Goal: Task Accomplishment & Management: Use online tool/utility

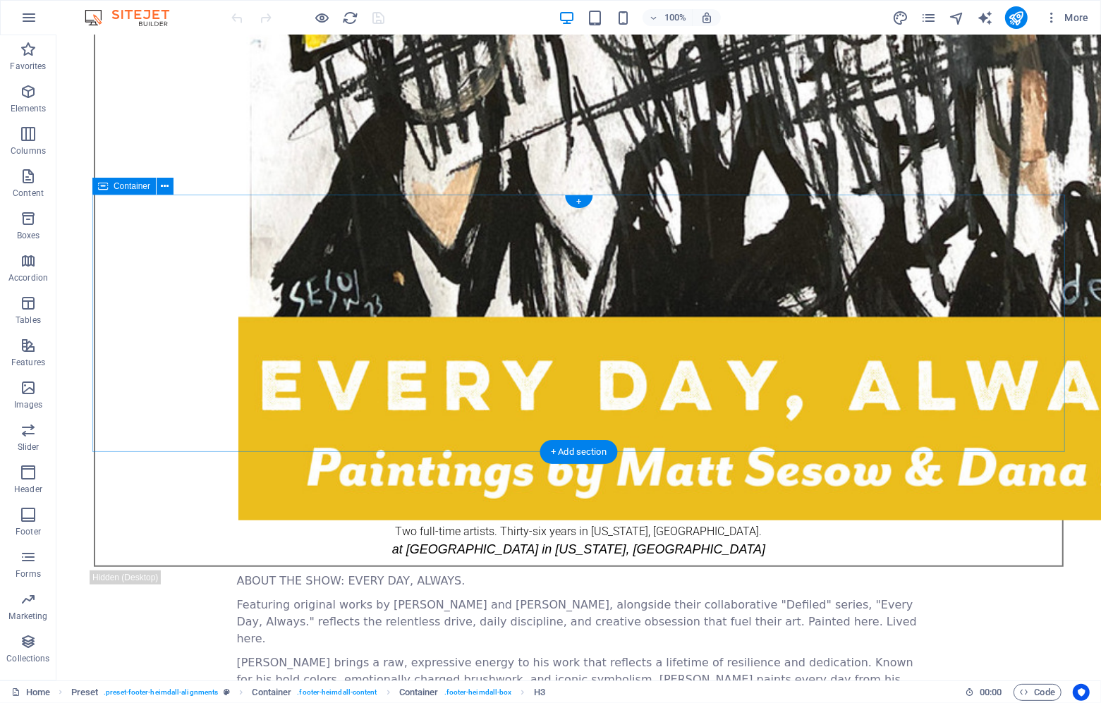
scroll to position [624, 0]
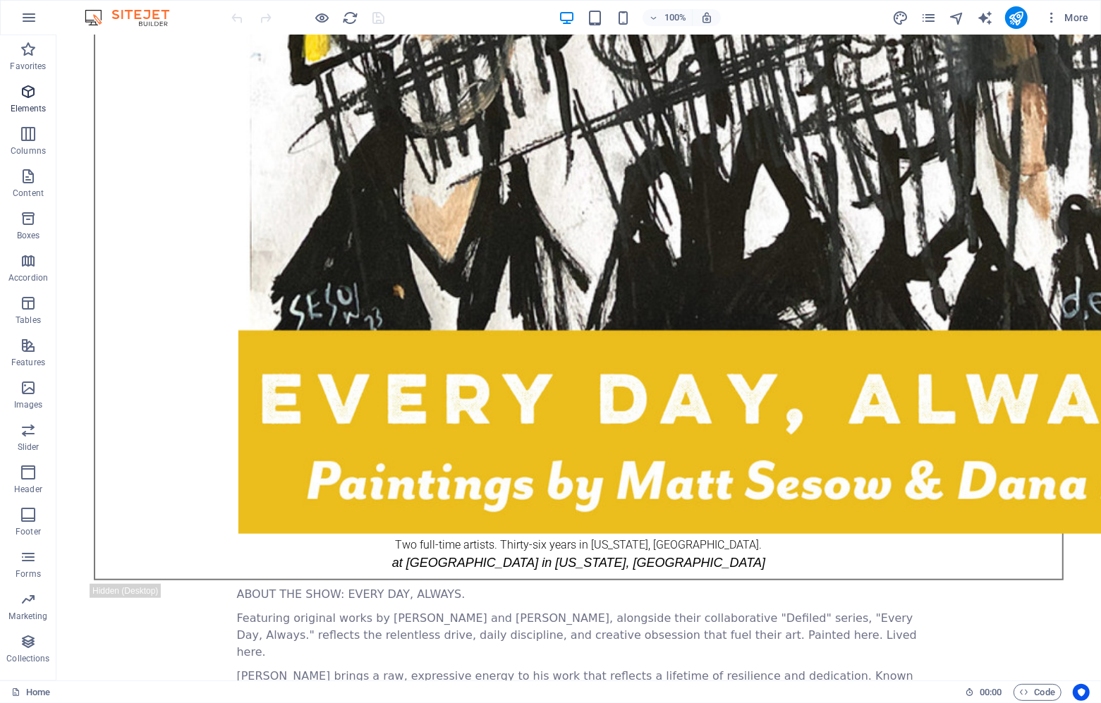
click at [27, 96] on icon "button" at bounding box center [28, 91] width 17 height 17
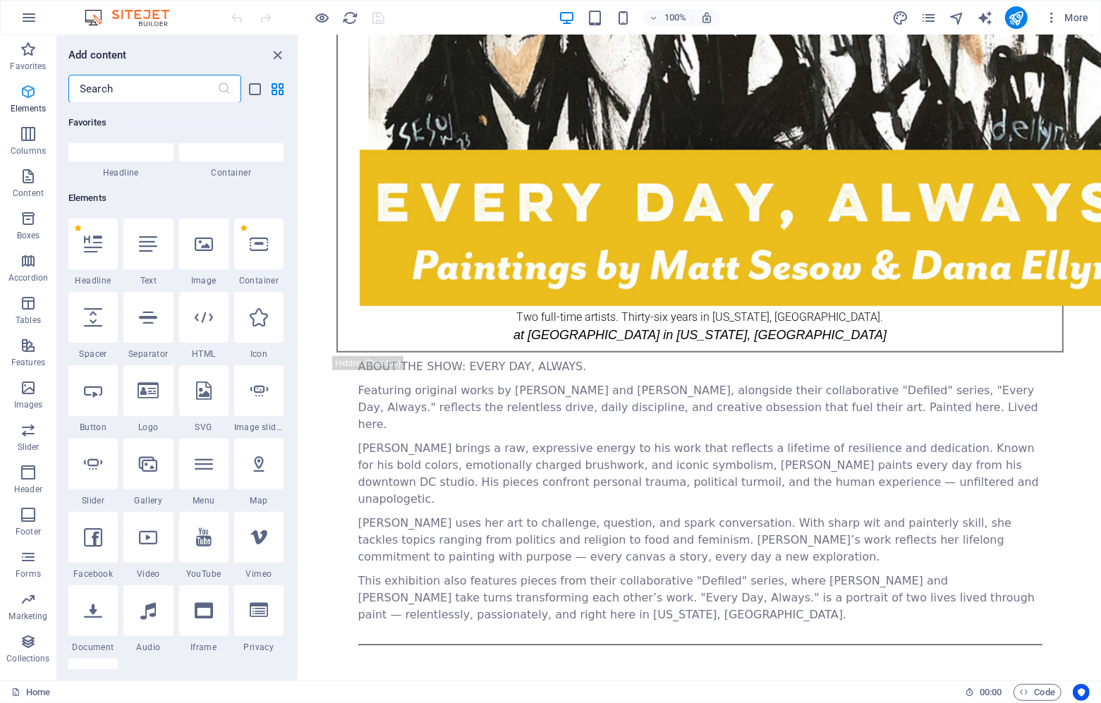
scroll to position [150, 0]
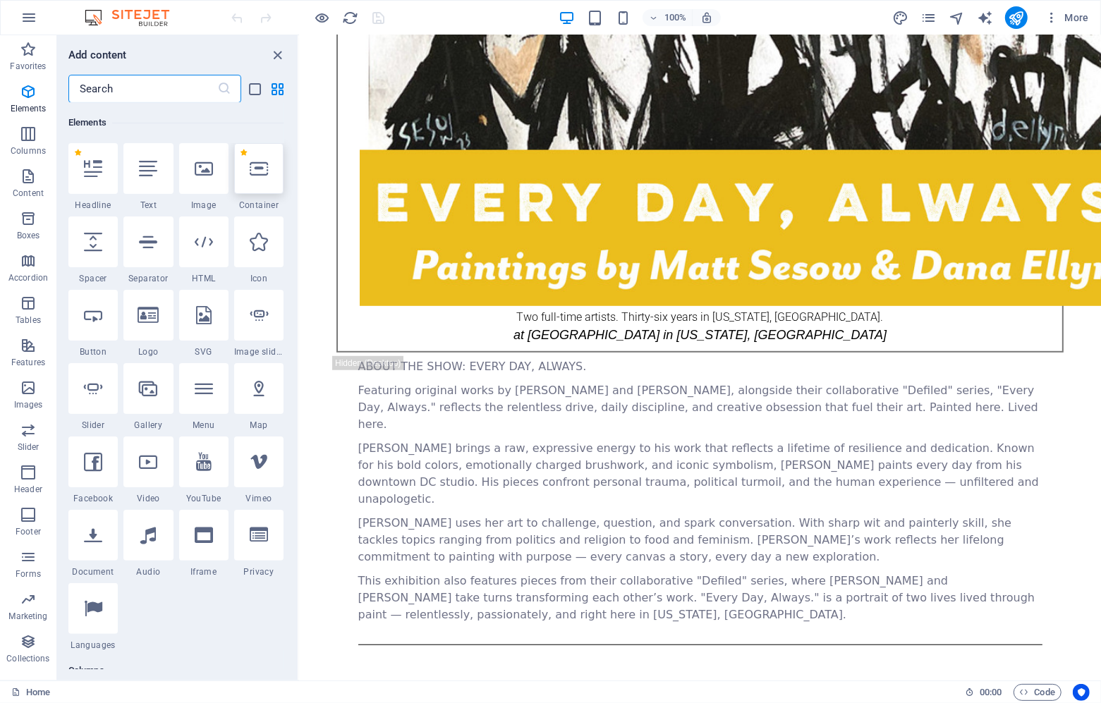
click at [250, 176] on icon at bounding box center [259, 168] width 18 height 18
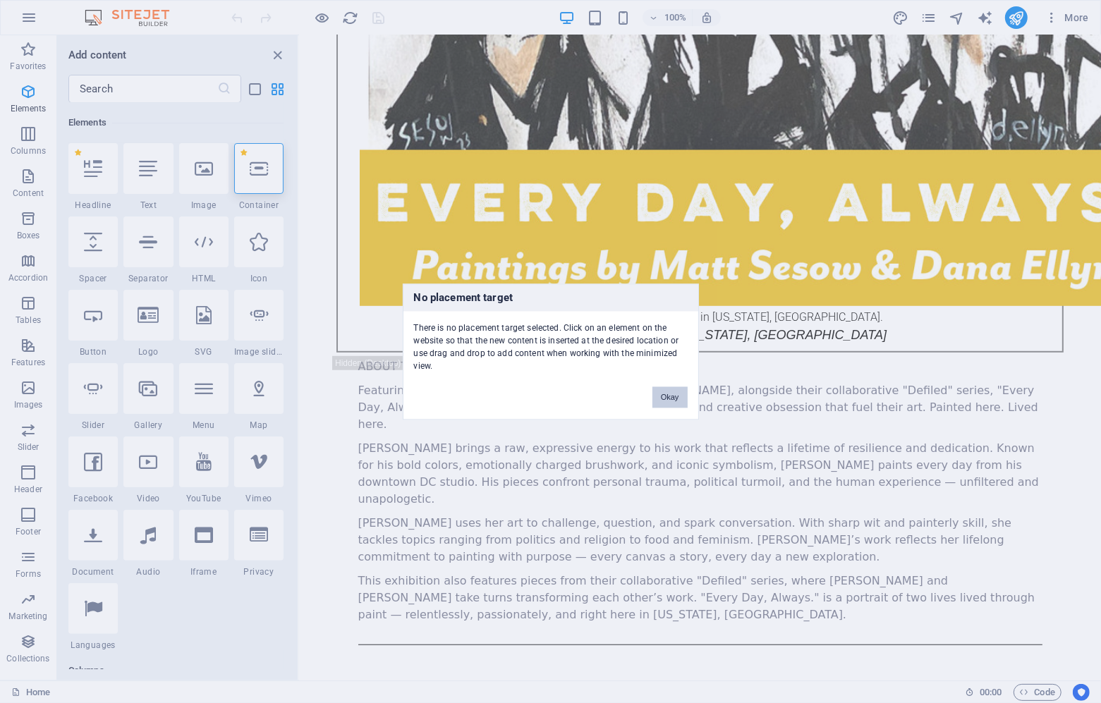
click at [671, 400] on button "Okay" at bounding box center [669, 396] width 35 height 21
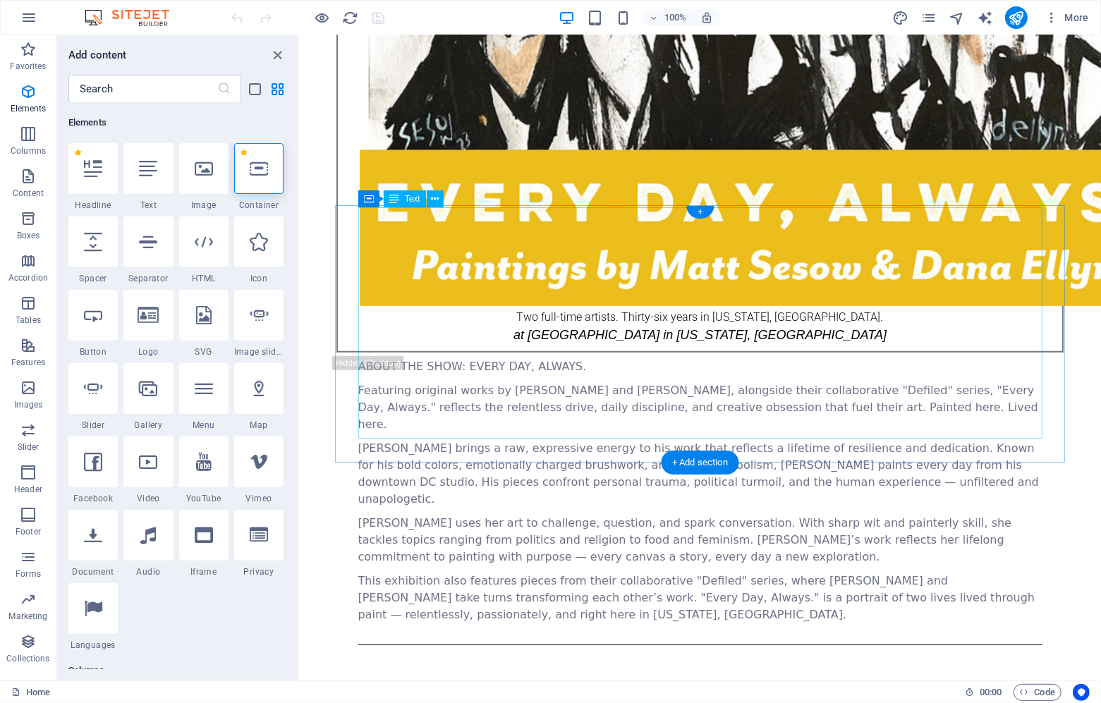
click at [451, 362] on div "ABOUT THE SHOW: EVERY DAY, ALWAYS. Featuring original works by [PERSON_NAME] an…" at bounding box center [700, 490] width 684 height 265
click at [414, 199] on button at bounding box center [407, 196] width 17 height 17
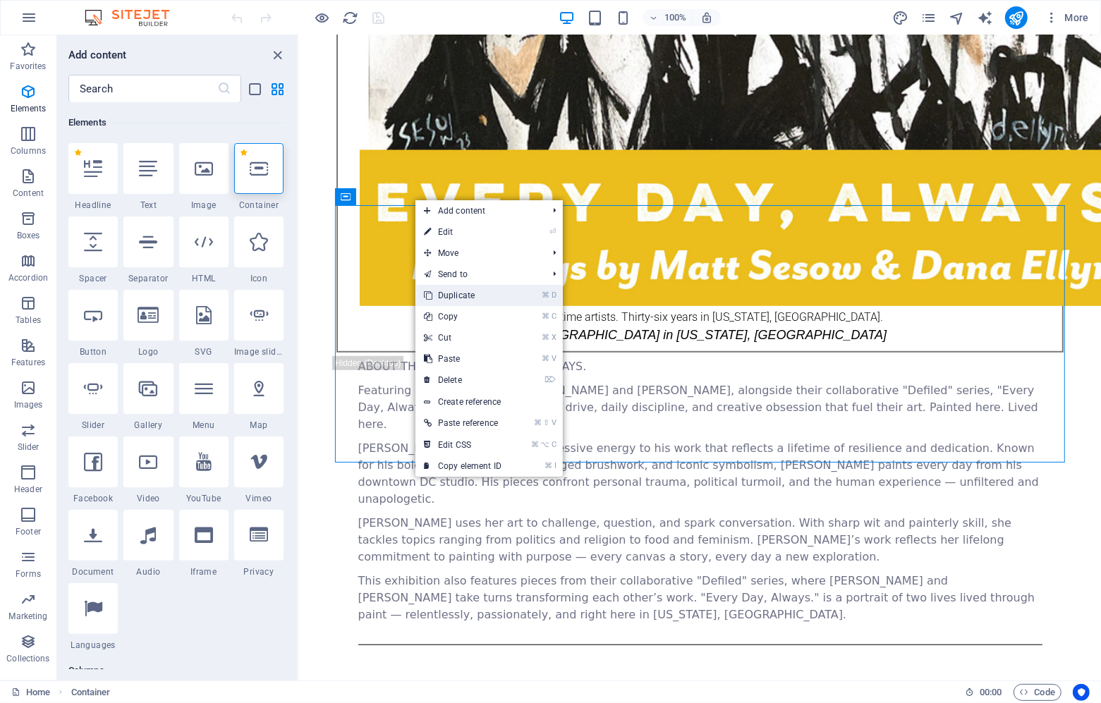
click at [436, 296] on link "⌘ D Duplicate" at bounding box center [462, 295] width 95 height 21
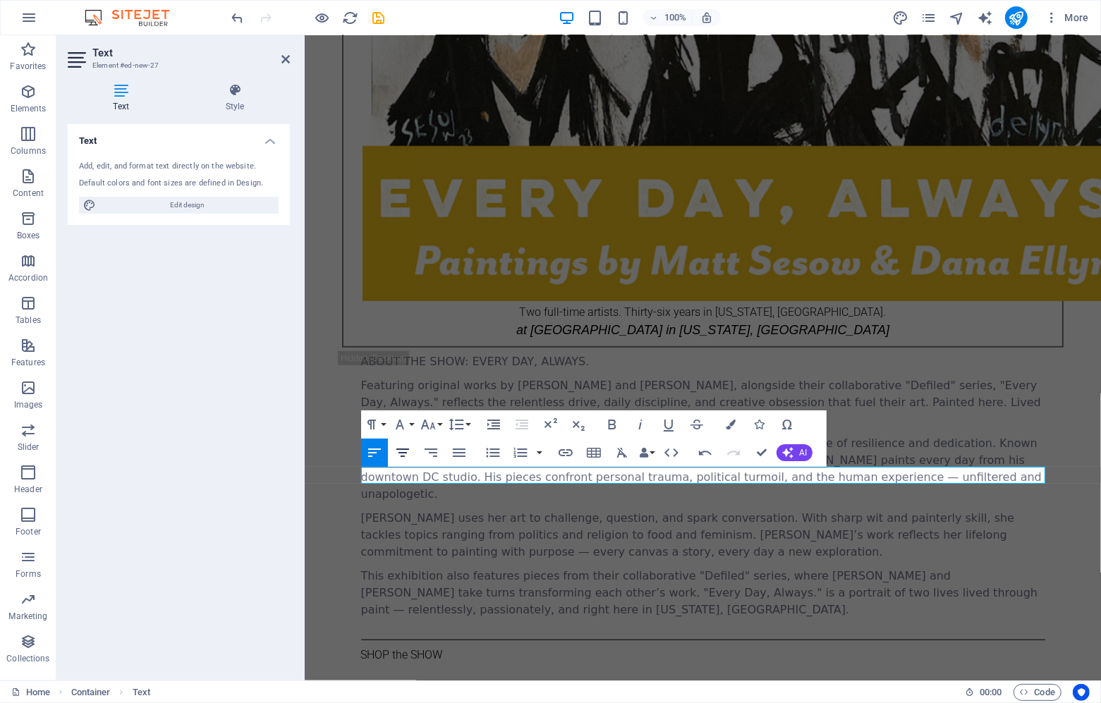
click at [408, 451] on icon "button" at bounding box center [402, 452] width 17 height 17
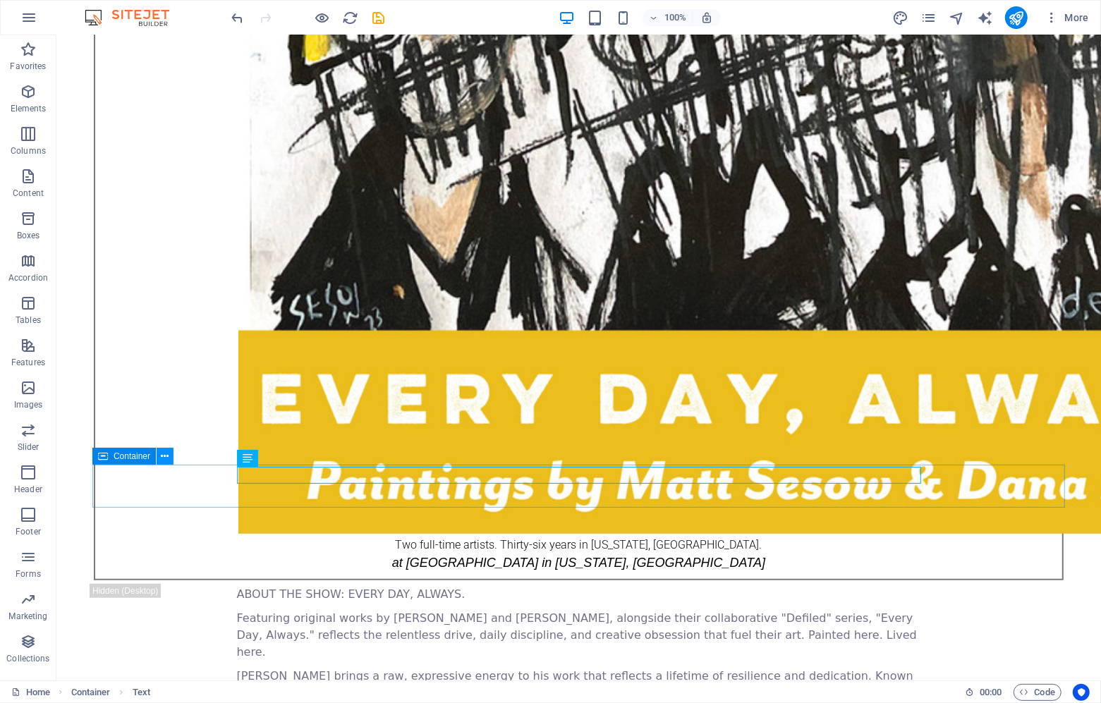
click at [170, 461] on button at bounding box center [165, 456] width 17 height 17
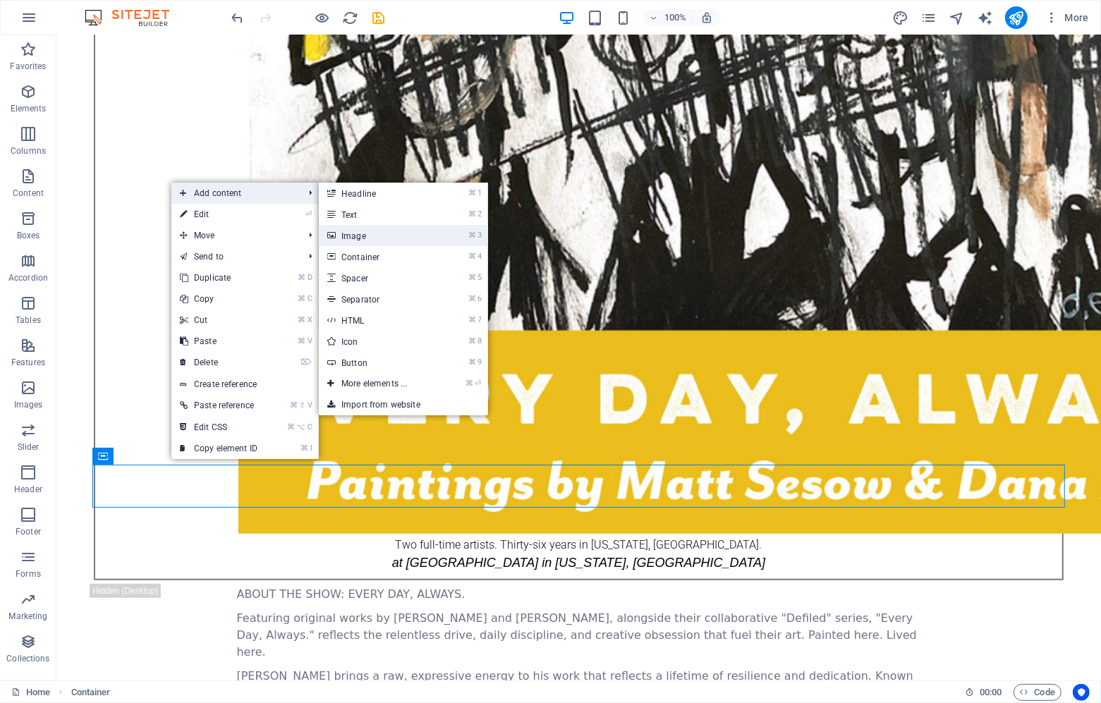
click at [369, 236] on link "⌘ 3 Image" at bounding box center [377, 235] width 116 height 21
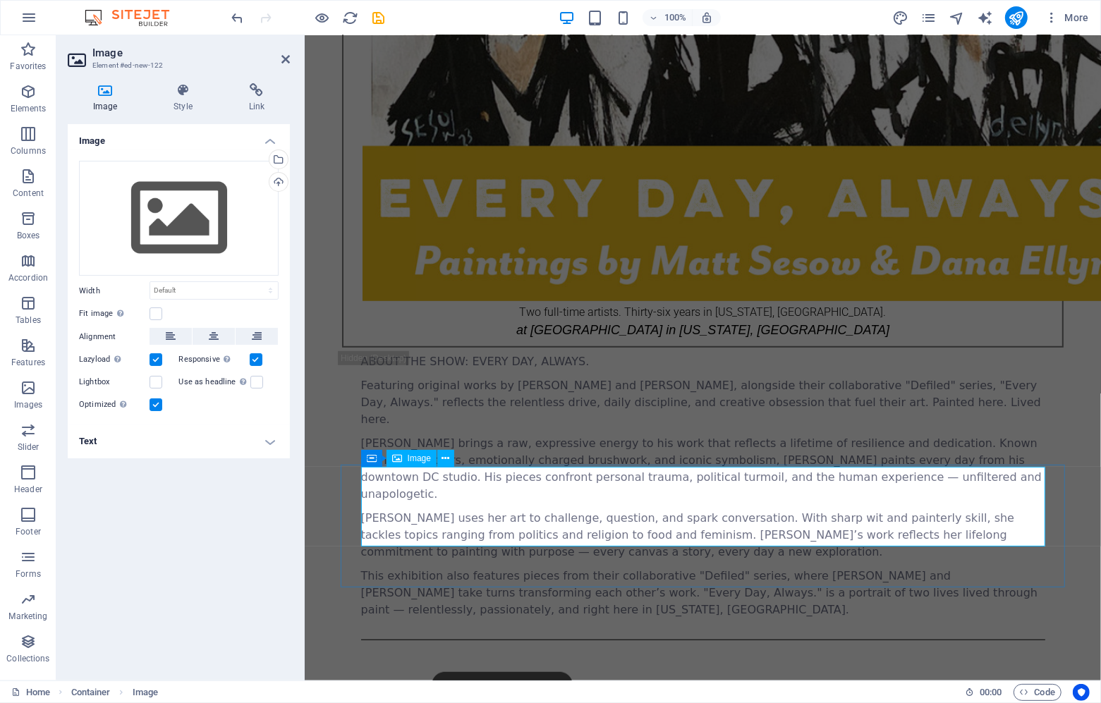
click at [234, 208] on div "Drag files here, click to choose files or select files from Files or our free s…" at bounding box center [179, 219] width 200 height 116
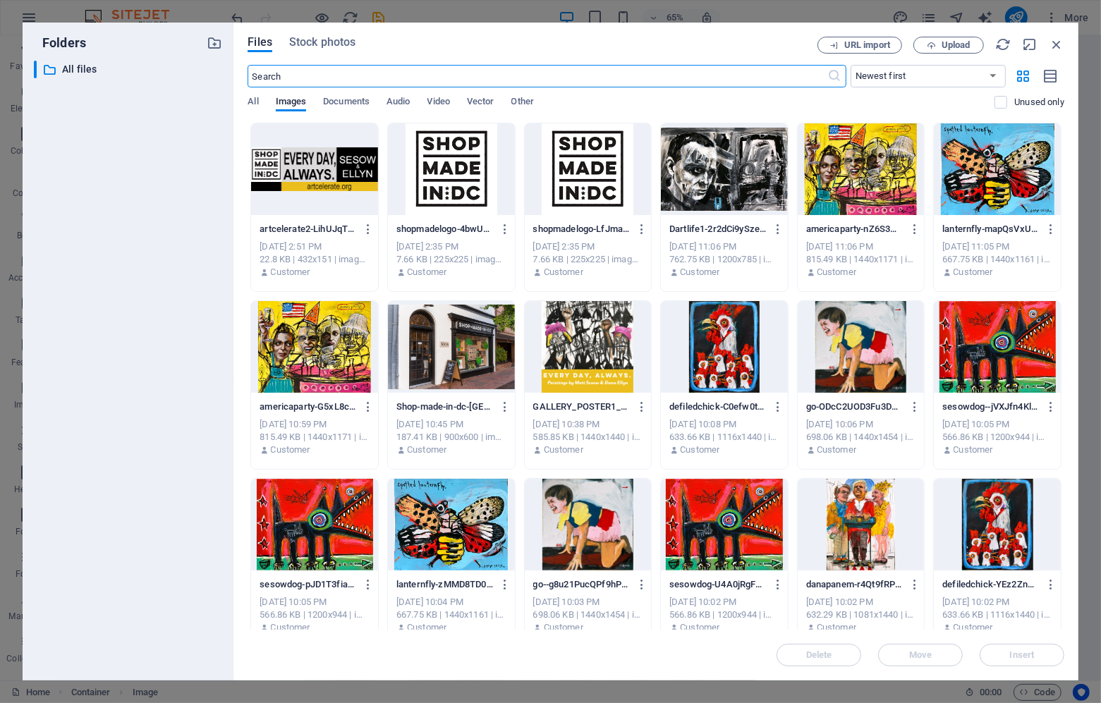
scroll to position [661, 0]
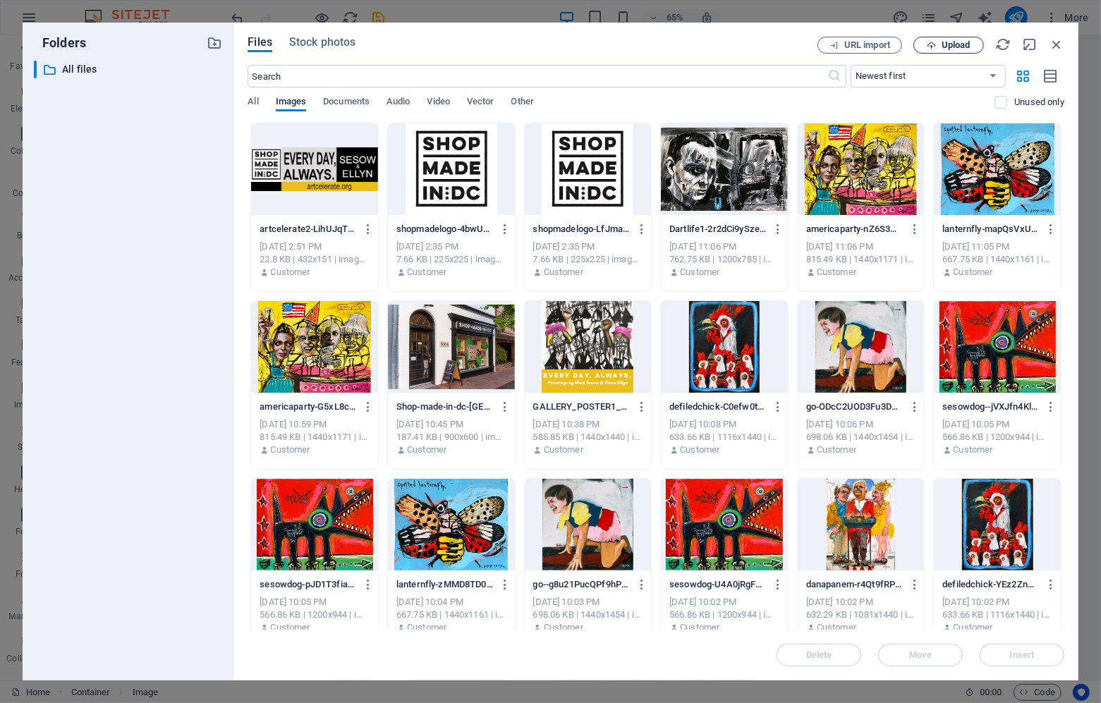
click at [947, 44] on span "Upload" at bounding box center [956, 45] width 29 height 8
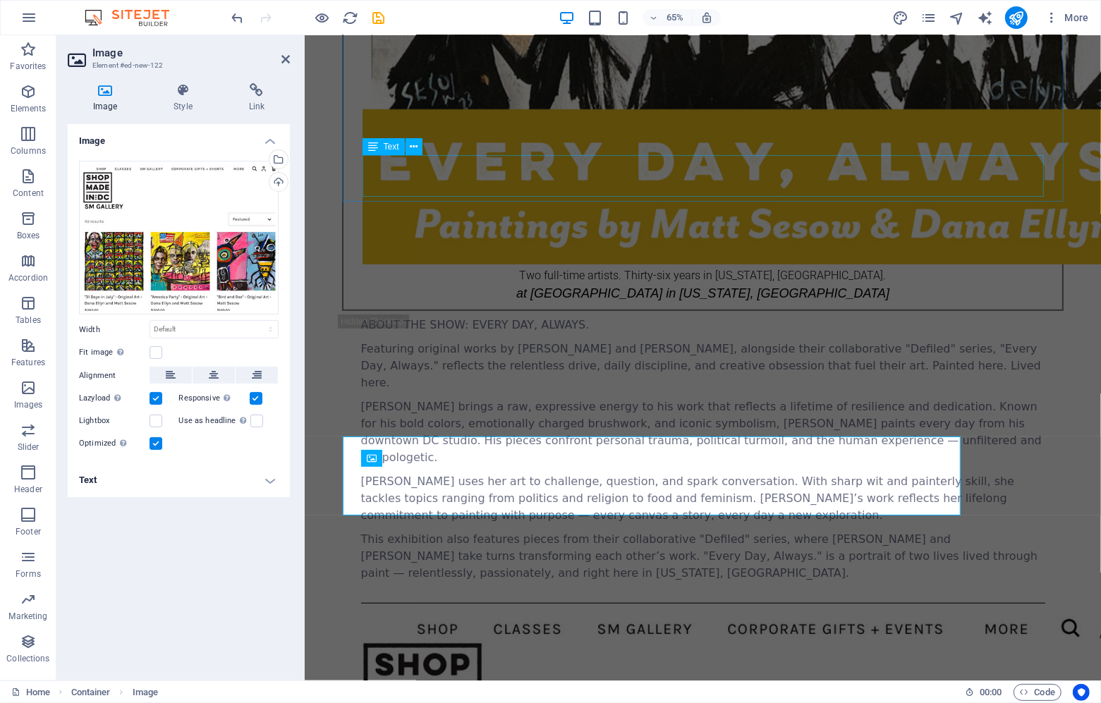
scroll to position [624, 0]
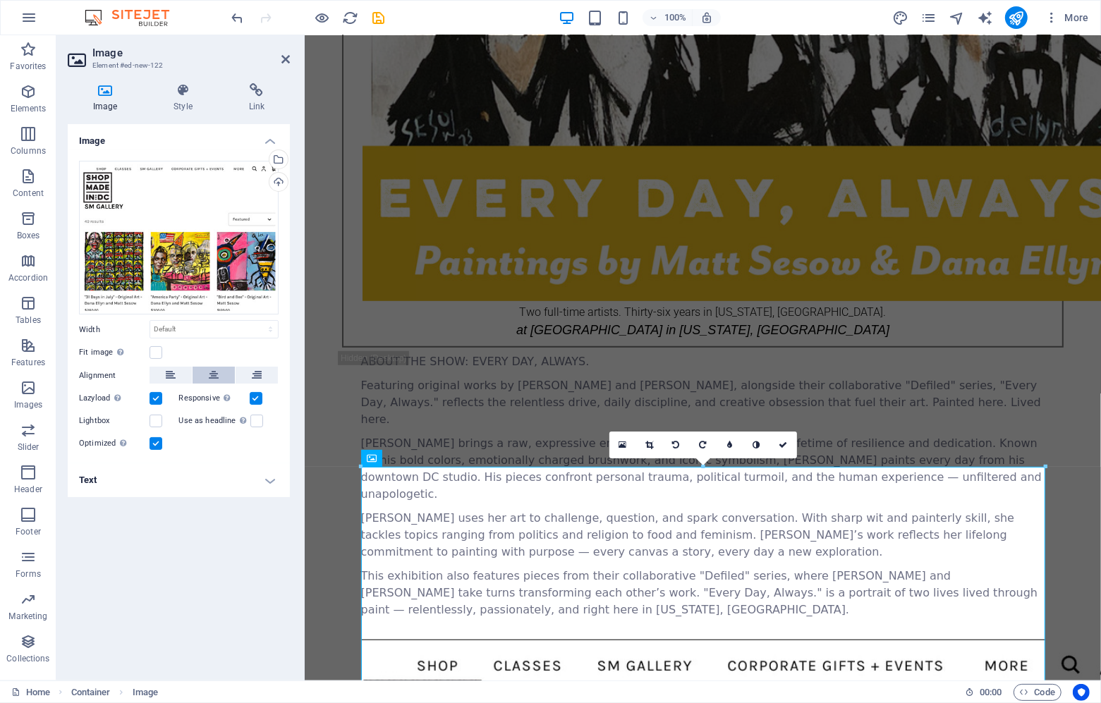
click at [212, 373] on icon at bounding box center [214, 375] width 10 height 17
click at [291, 63] on aside "Image Element #ed-new-122 Image Style Link Image Drag files here, click to choo…" at bounding box center [180, 357] width 248 height 645
click at [284, 60] on icon at bounding box center [285, 59] width 8 height 11
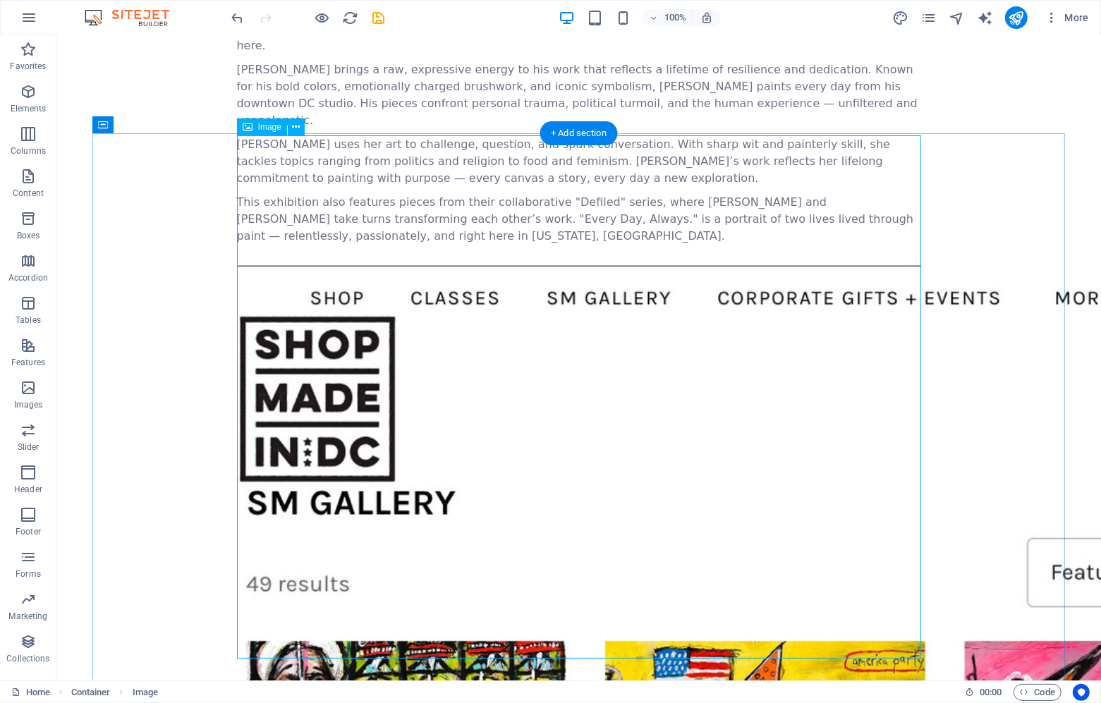
scroll to position [1457, 0]
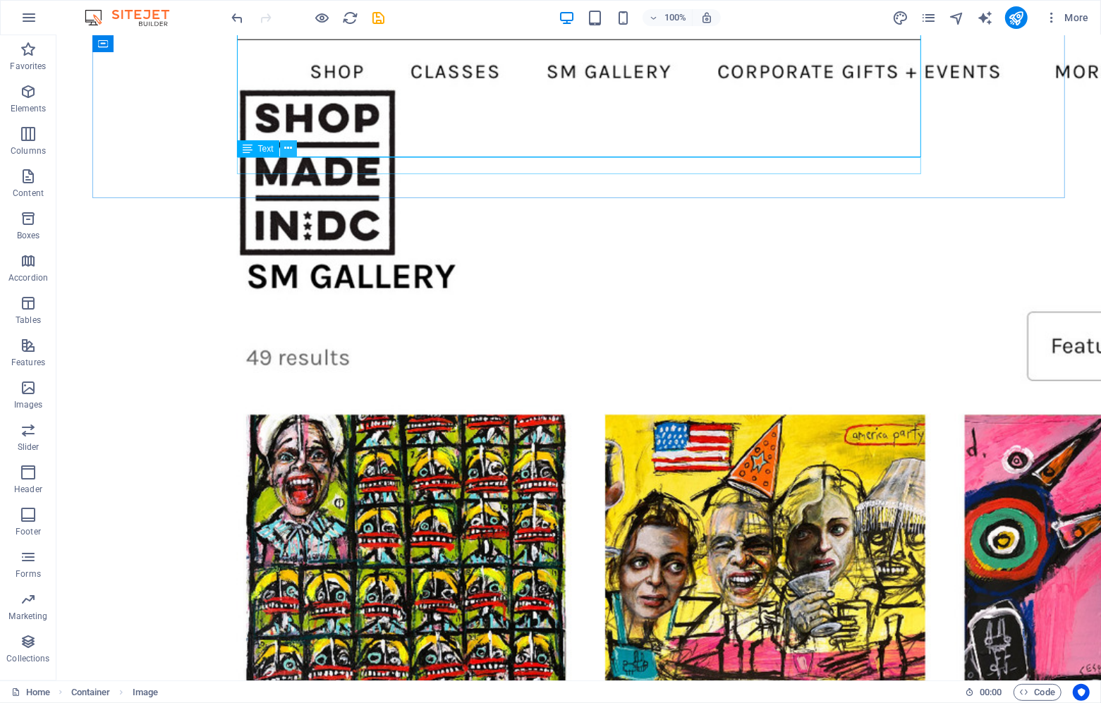
click at [293, 153] on button at bounding box center [288, 148] width 17 height 17
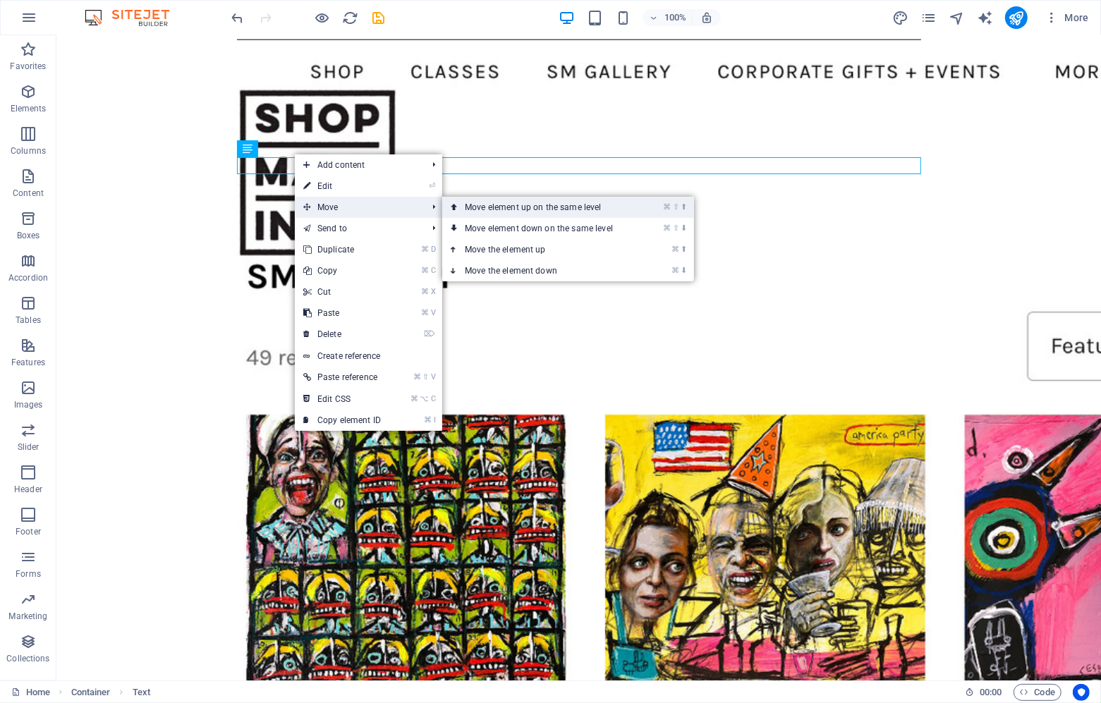
click at [530, 211] on link "⌘ ⇧ ⬆ Move element up on the same level" at bounding box center [541, 207] width 199 height 21
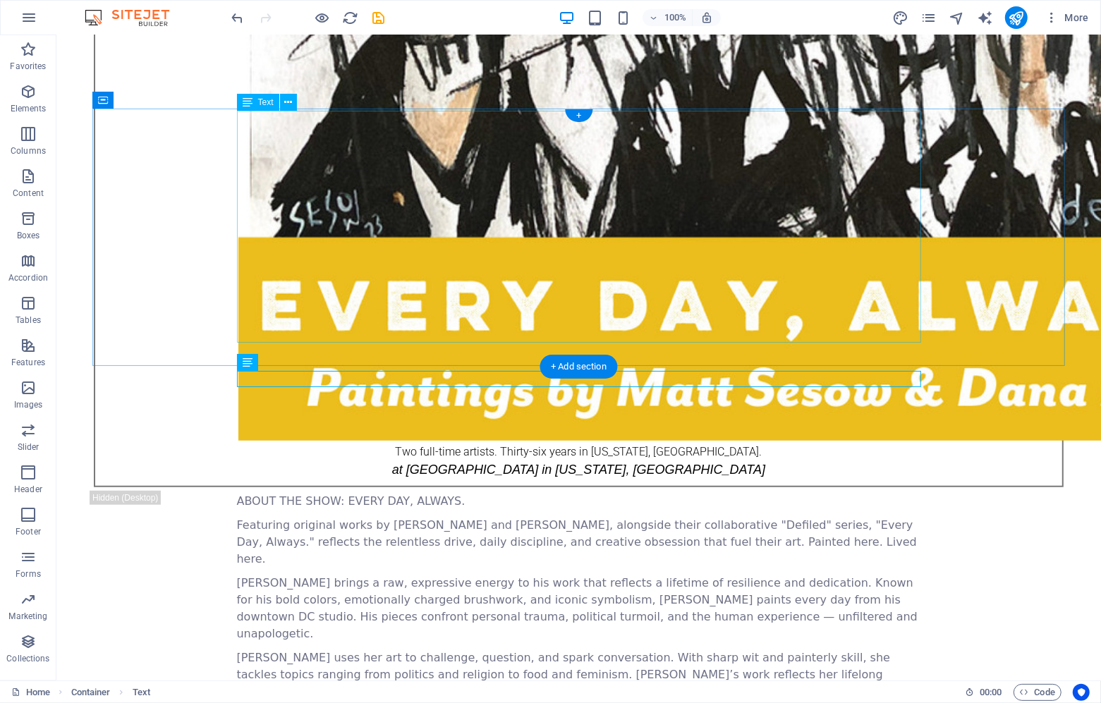
scroll to position [732, 0]
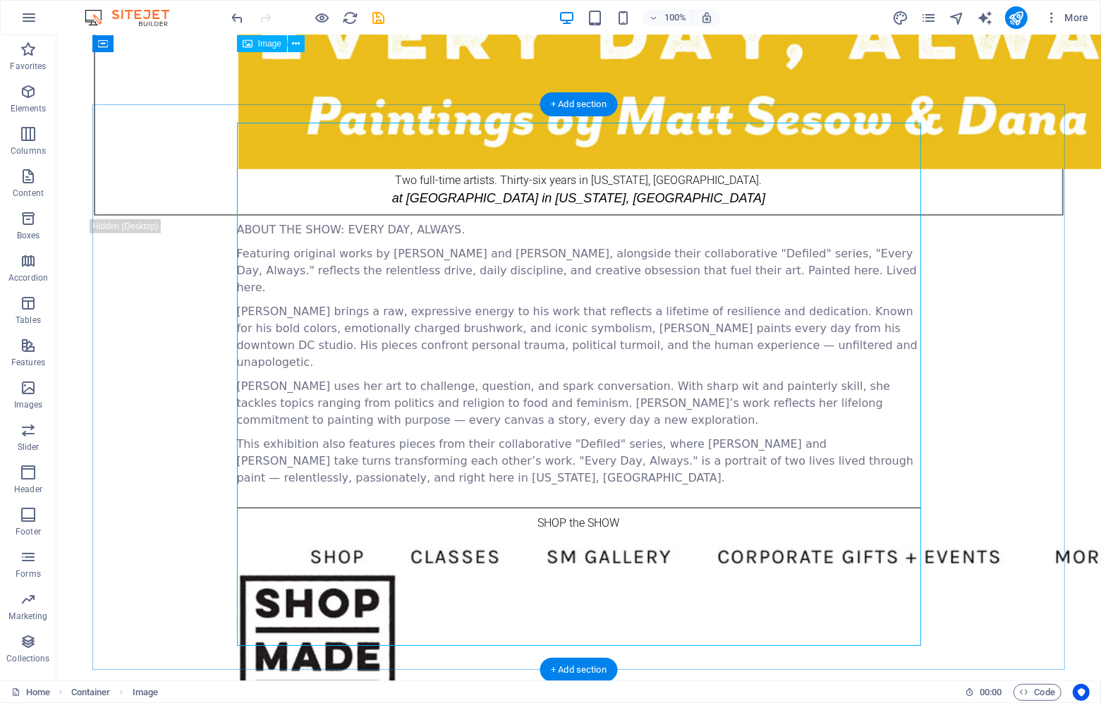
scroll to position [985, 0]
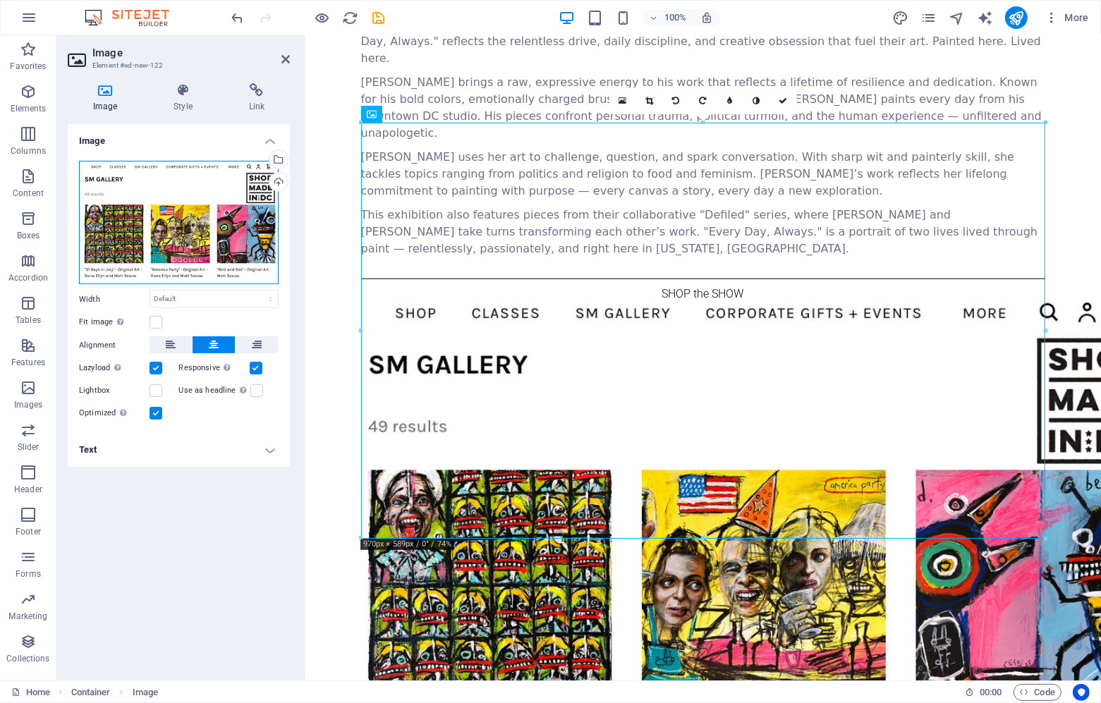
click at [171, 210] on div "Drag files here, click to choose files or select files from Files or our free s…" at bounding box center [179, 223] width 200 height 124
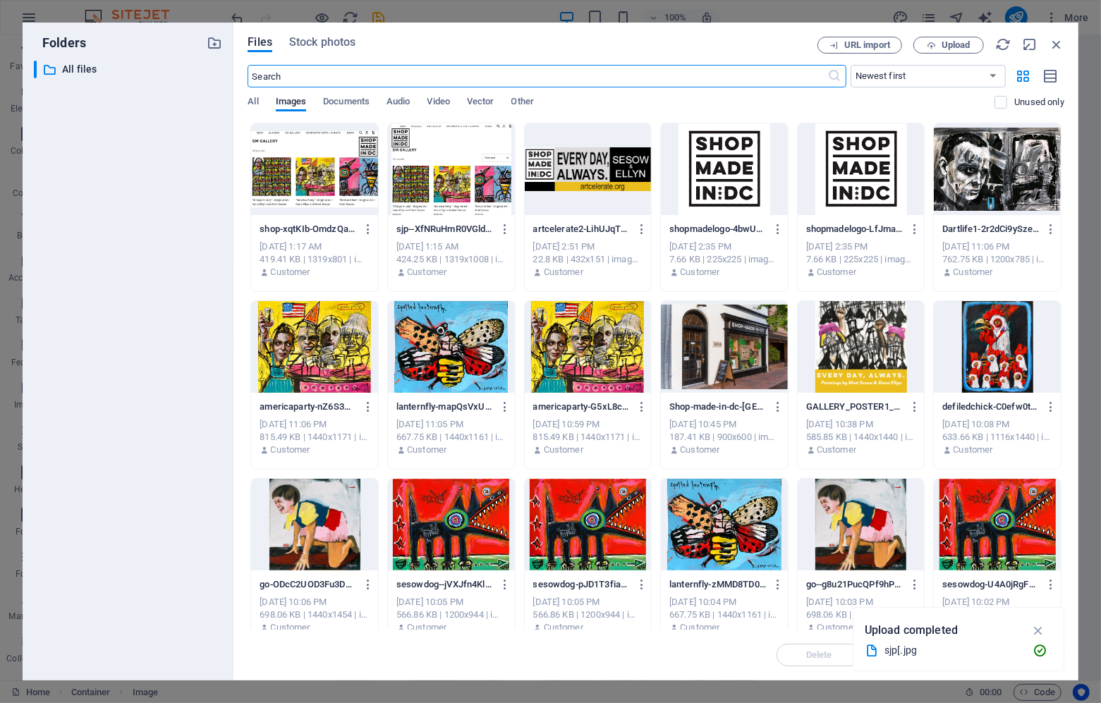
scroll to position [954, 0]
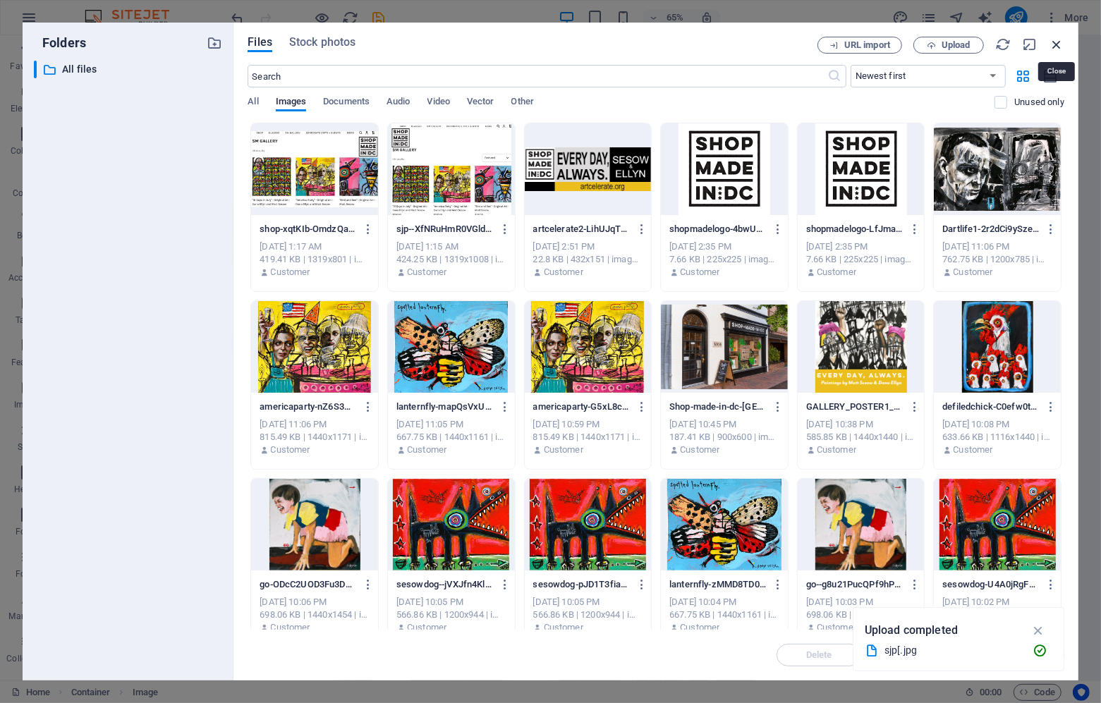
click at [1058, 43] on icon "button" at bounding box center [1057, 45] width 16 height 16
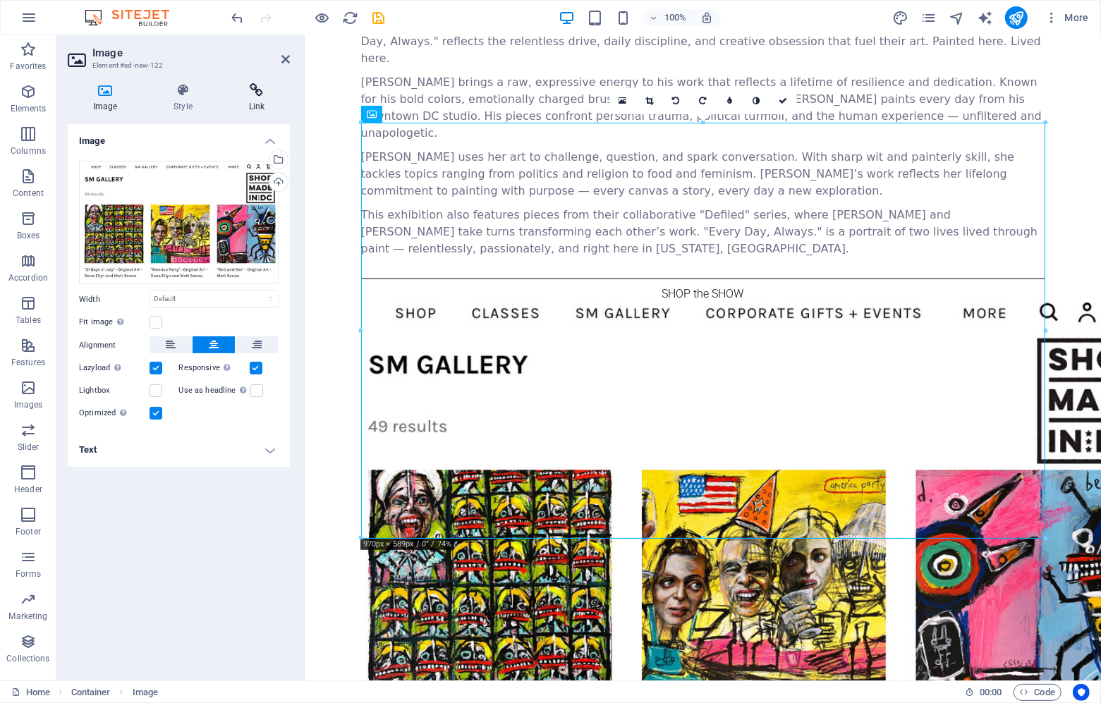
click at [255, 88] on icon at bounding box center [257, 90] width 66 height 14
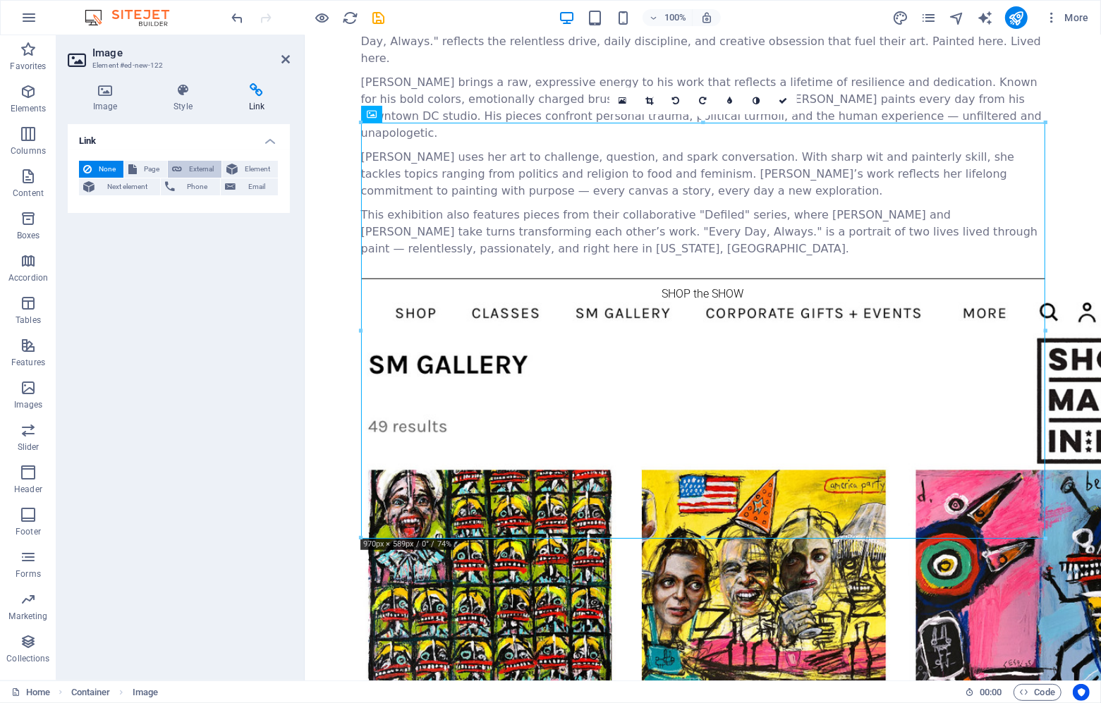
click at [196, 173] on span "External" at bounding box center [201, 169] width 31 height 17
select select "blank"
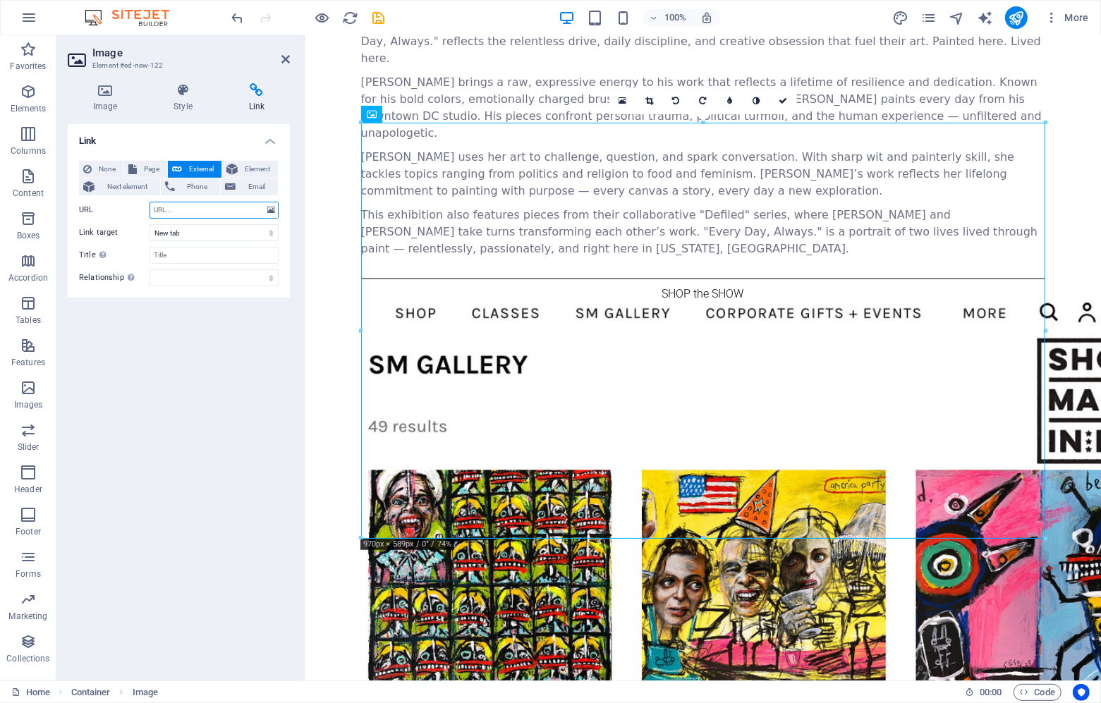
paste input "[URL][DOMAIN_NAME]"
type input "[URL][DOMAIN_NAME]"
click at [177, 264] on div "None Page External Element Next element Phone Email Page Home Events Element UR…" at bounding box center [179, 224] width 200 height 126
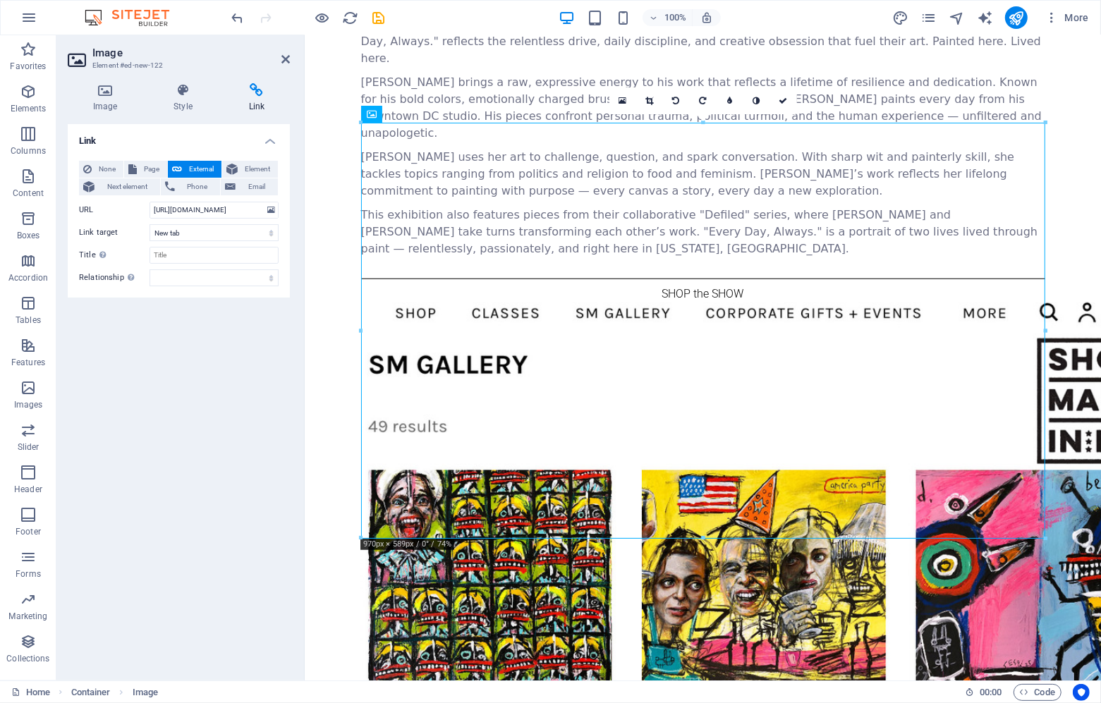
click at [177, 264] on div "None Page External Element Next element Phone Email Page Home Events Element UR…" at bounding box center [179, 224] width 200 height 126
click at [171, 257] on input "Title Additional link description, should not be the same as the link text. The…" at bounding box center [214, 255] width 129 height 17
type input "shop"
click at [279, 62] on header "Image Element #ed-new-122" at bounding box center [179, 53] width 222 height 37
click at [374, 24] on icon "save" at bounding box center [379, 18] width 16 height 16
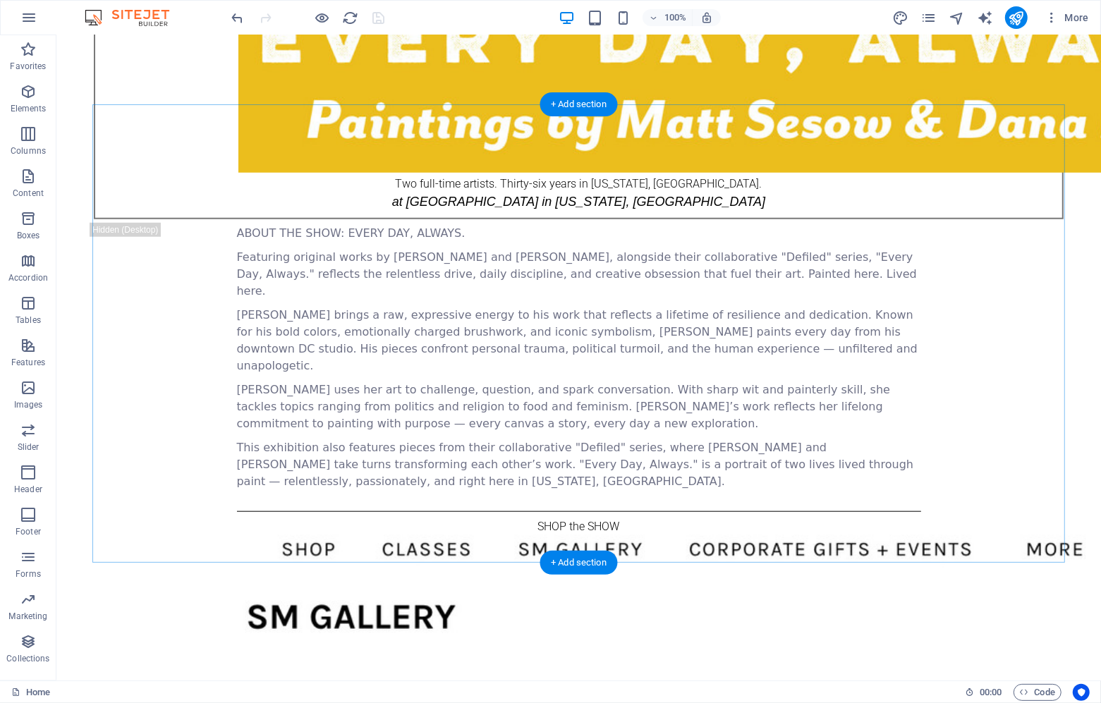
click at [585, 518] on div "SHOP the SHOW" at bounding box center [578, 526] width 684 height 17
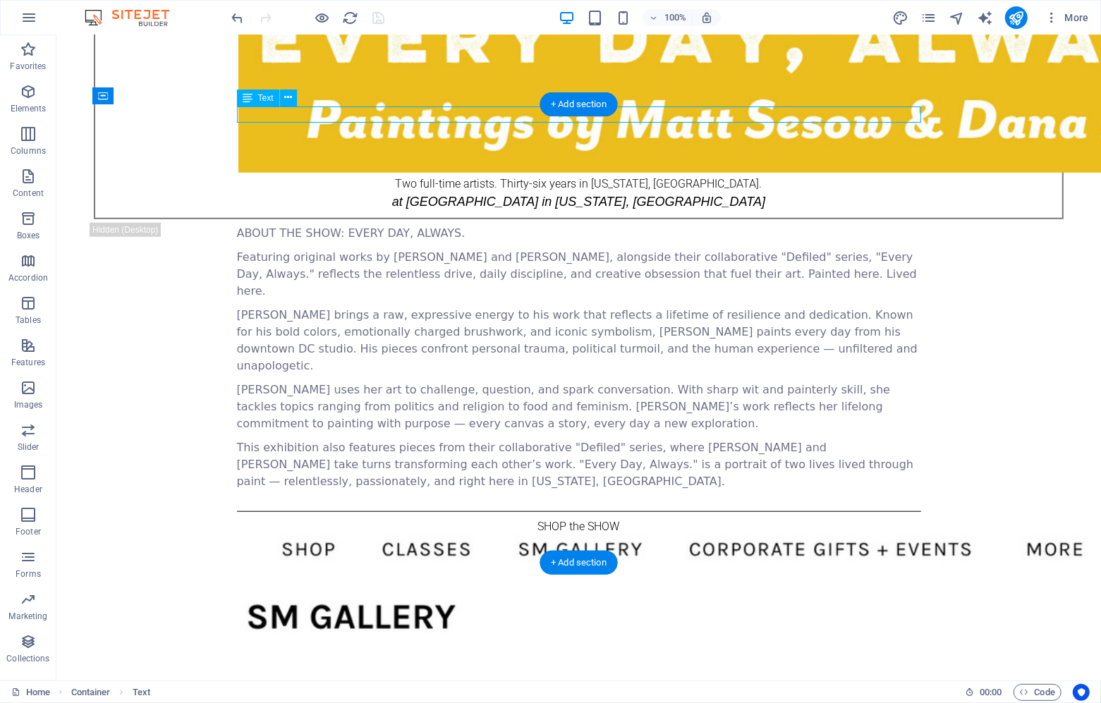
click at [585, 518] on div "SHOP the SHOW" at bounding box center [578, 526] width 684 height 17
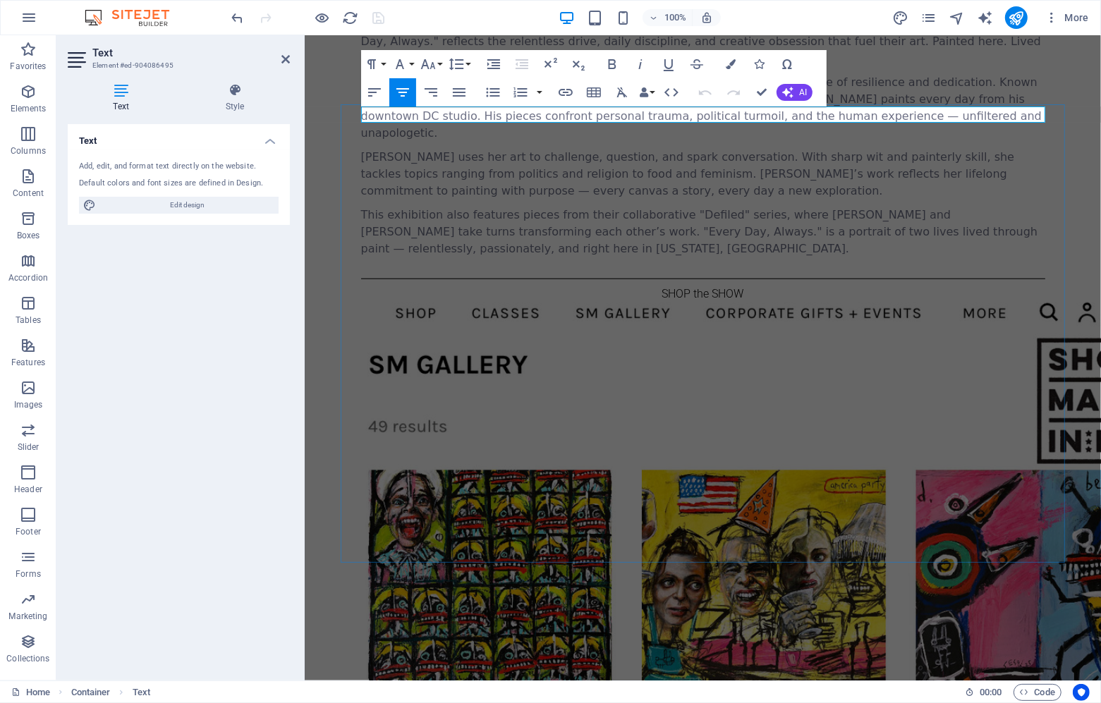
click at [666, 285] on p "SHOP the SHOW" at bounding box center [702, 293] width 684 height 17
click at [121, 91] on icon at bounding box center [121, 90] width 106 height 14
click at [407, 69] on icon "button" at bounding box center [399, 64] width 17 height 17
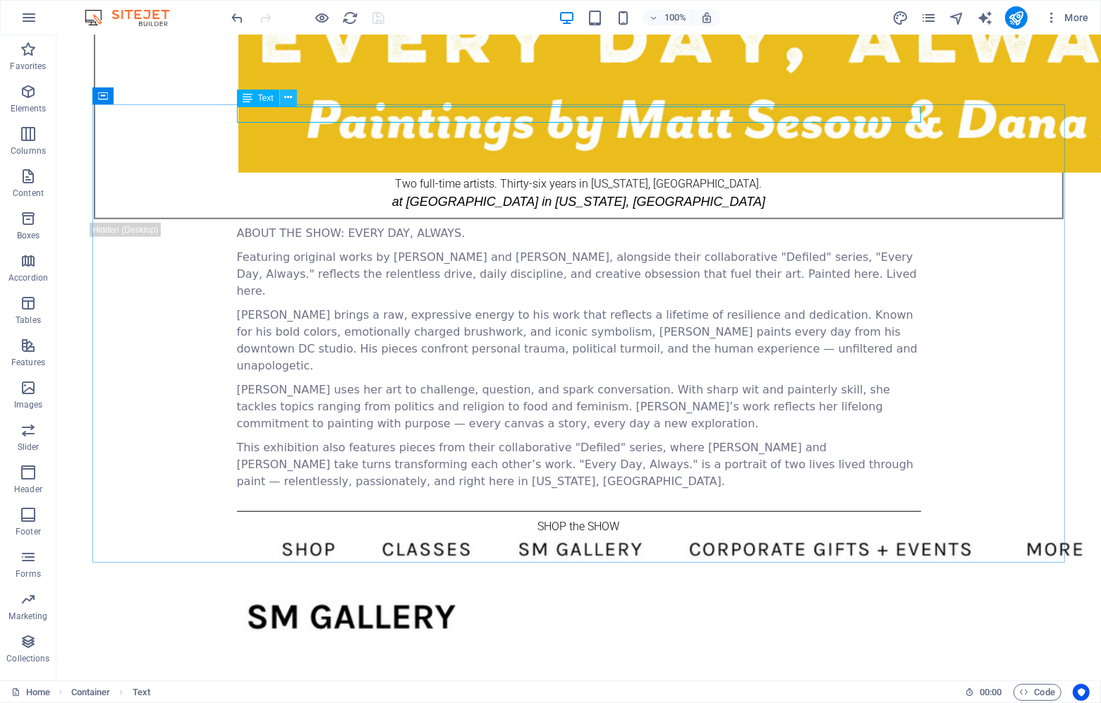
click at [290, 103] on icon at bounding box center [288, 97] width 8 height 15
click at [651, 518] on div "SHOP the SHOW" at bounding box center [578, 526] width 684 height 17
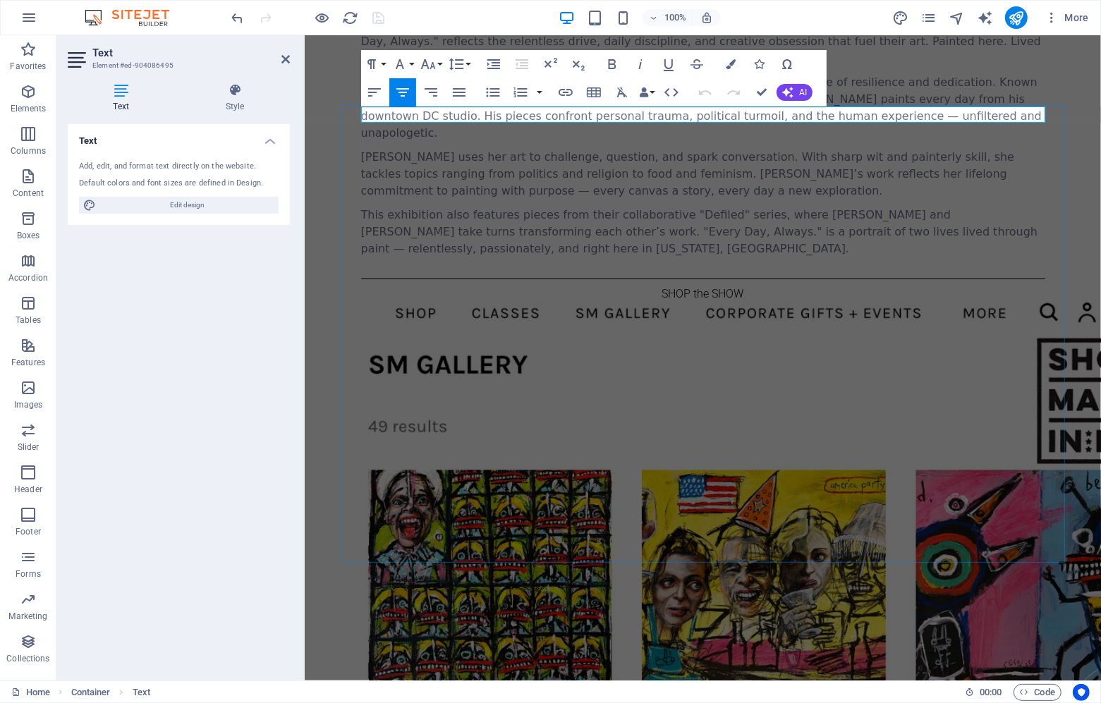
click at [651, 285] on p "SHOP the SHOW" at bounding box center [702, 293] width 684 height 17
click at [613, 59] on icon "button" at bounding box center [612, 64] width 17 height 17
click at [432, 62] on icon "button" at bounding box center [427, 64] width 15 height 10
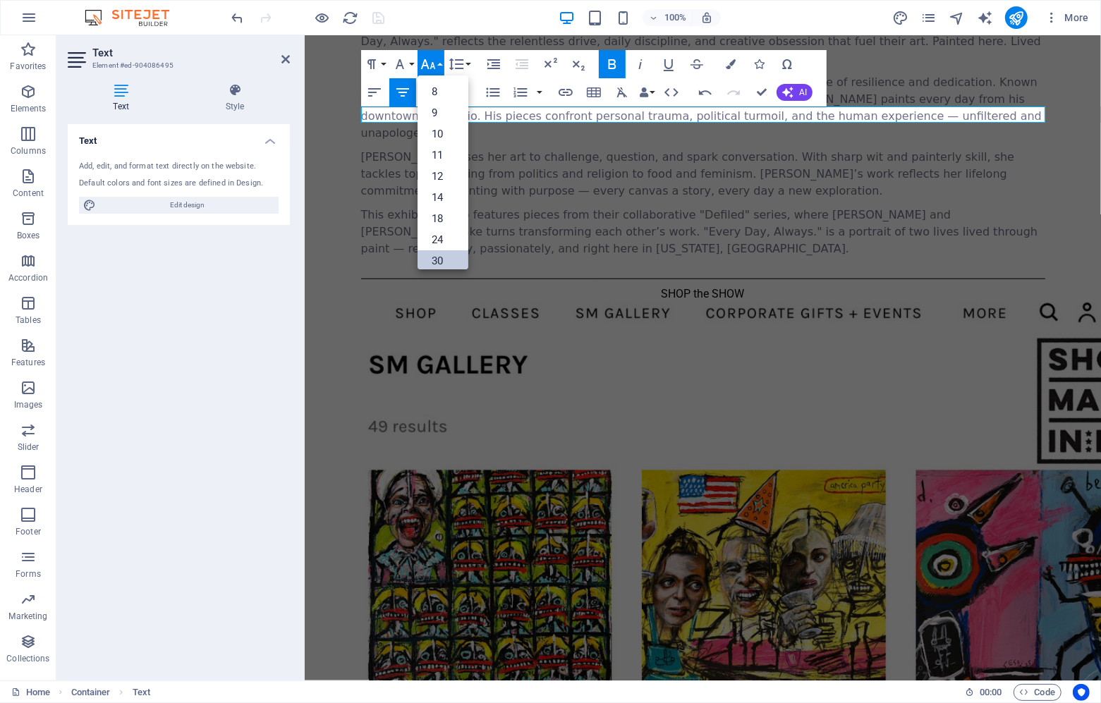
click at [467, 252] on link "30" at bounding box center [443, 260] width 51 height 21
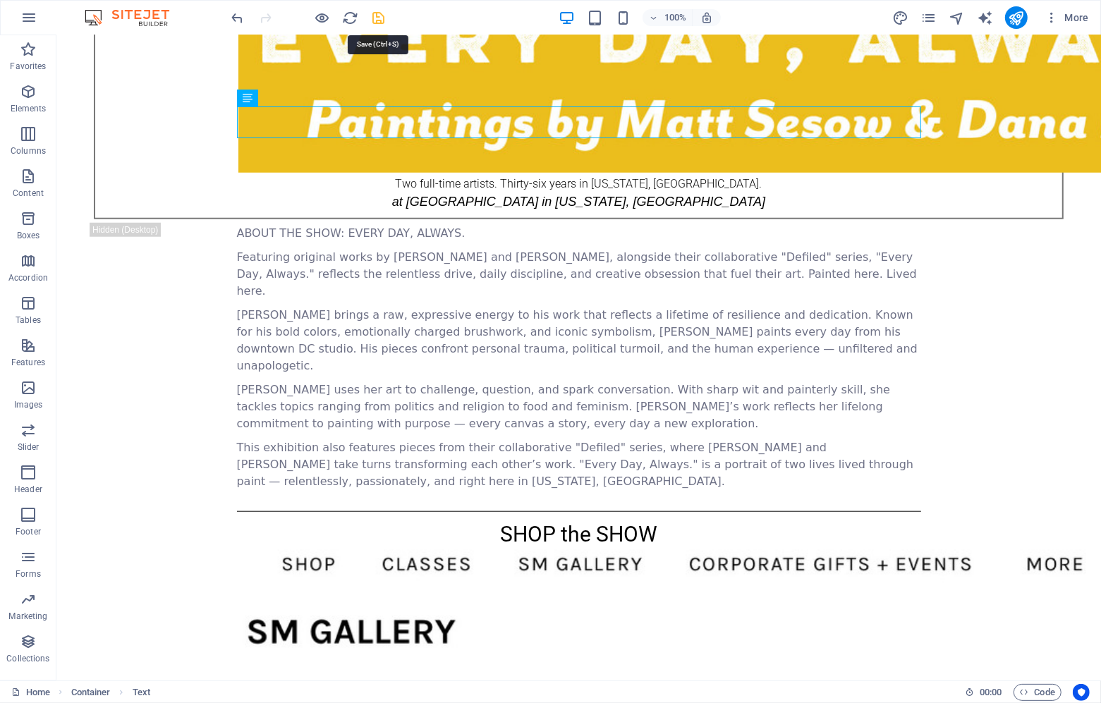
click at [385, 21] on icon "save" at bounding box center [379, 18] width 16 height 16
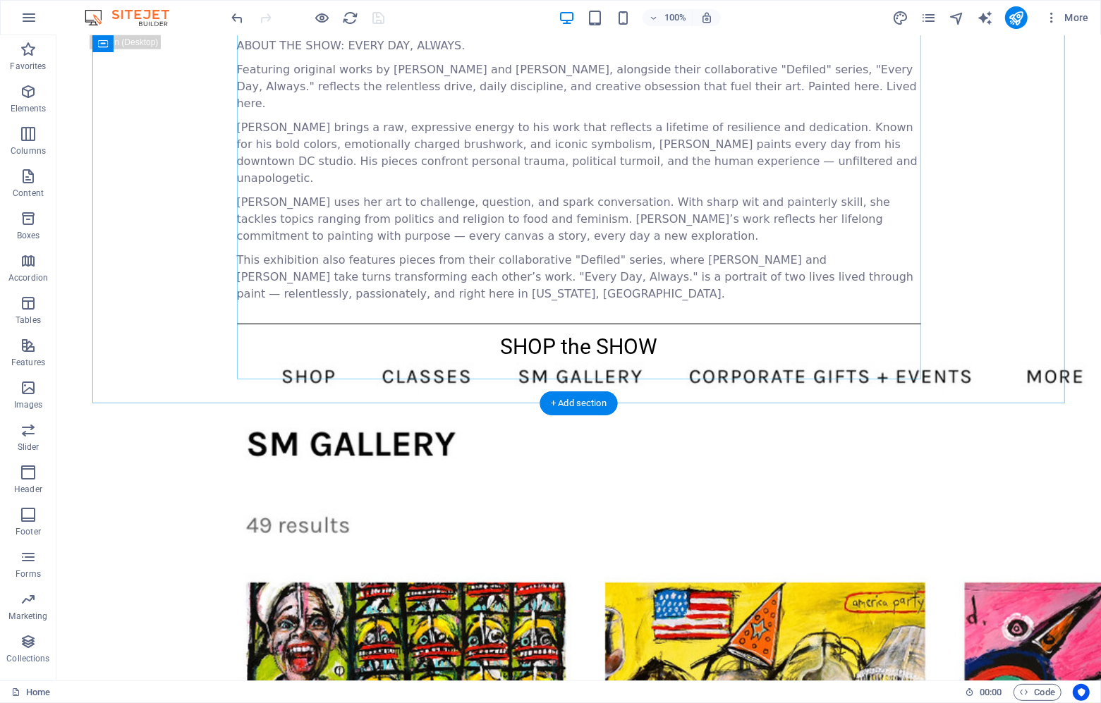
scroll to position [1185, 0]
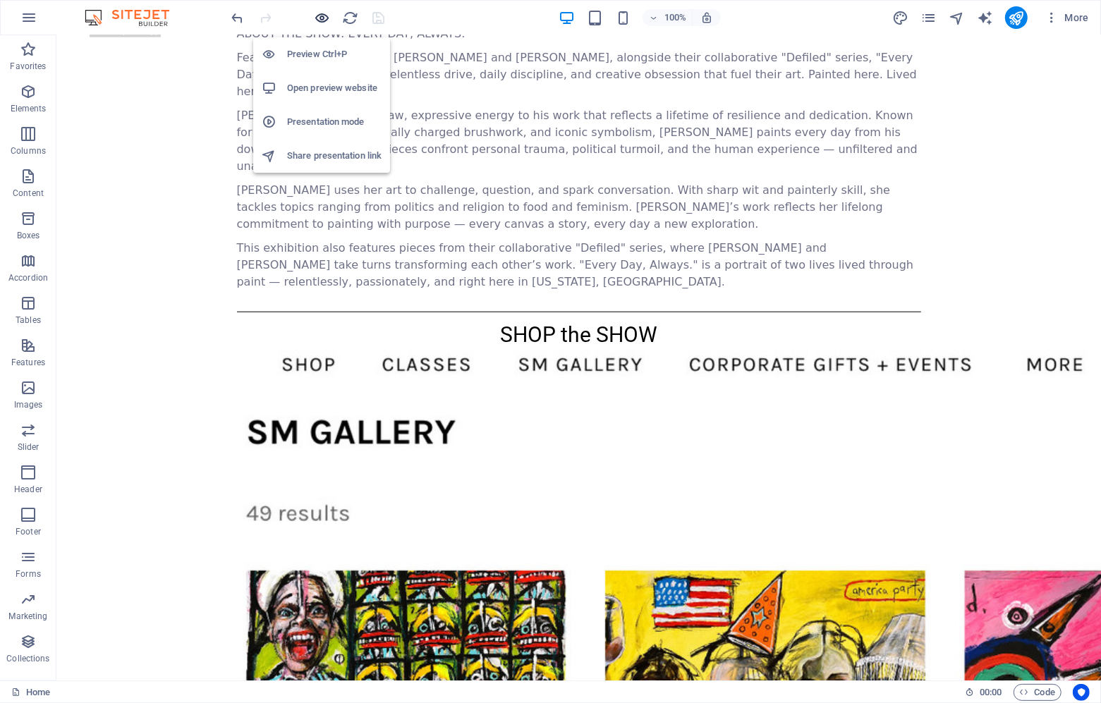
click at [319, 23] on icon "button" at bounding box center [323, 18] width 16 height 16
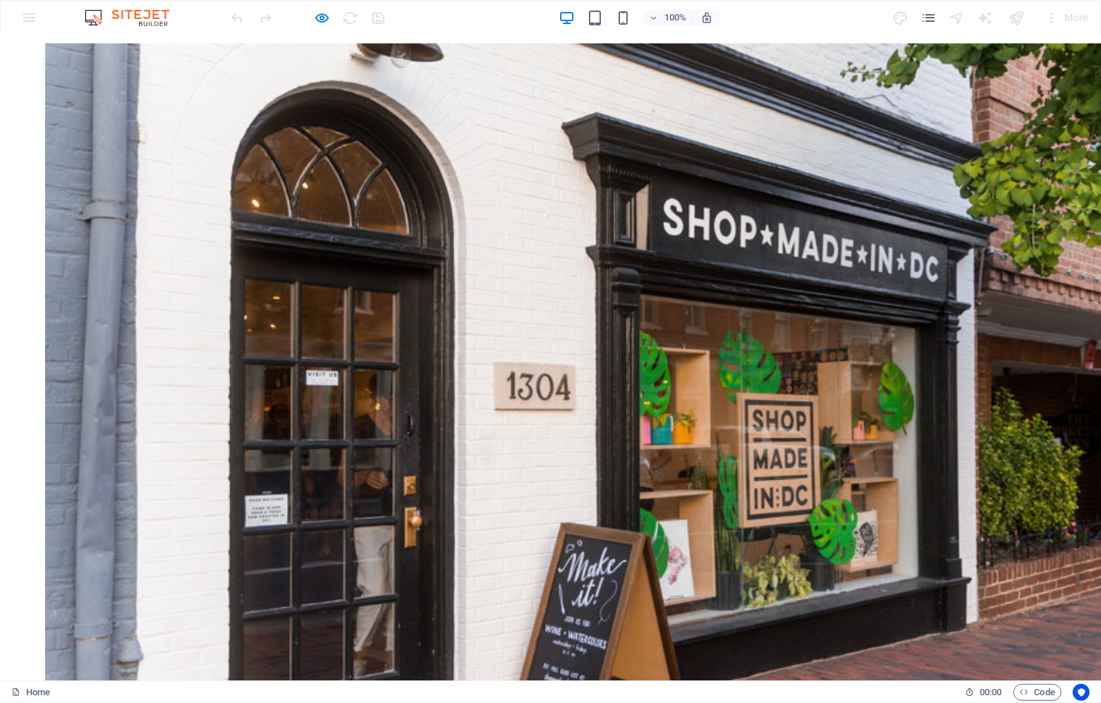
scroll to position [2267, 0]
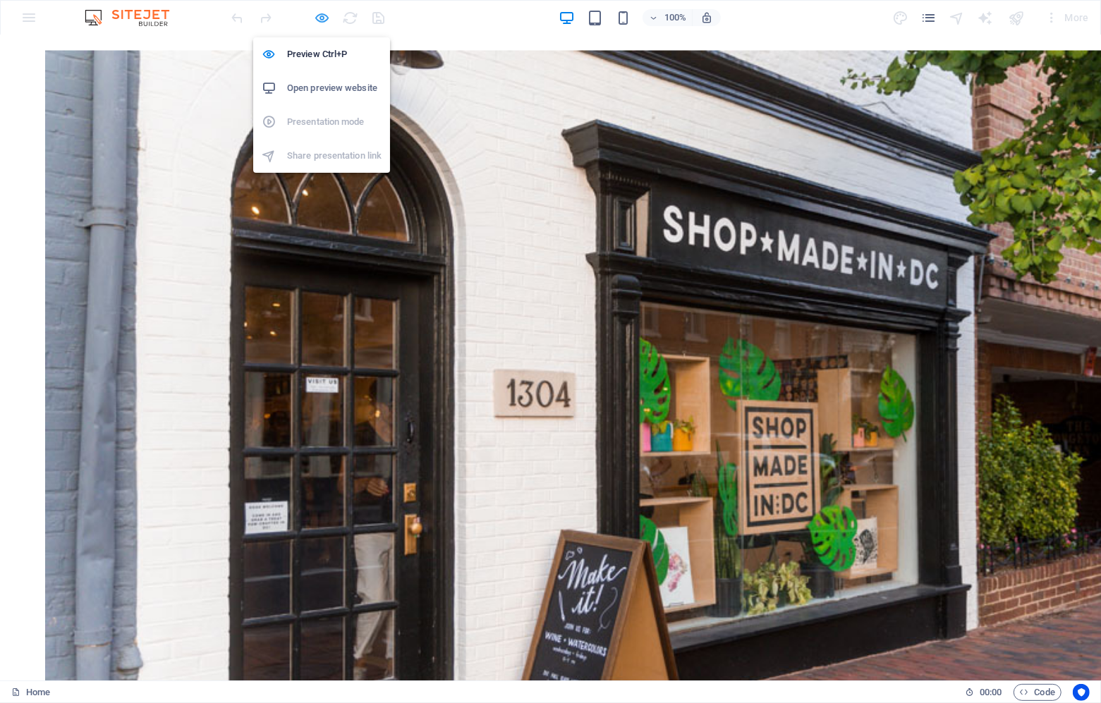
click at [316, 16] on icon "button" at bounding box center [323, 18] width 16 height 16
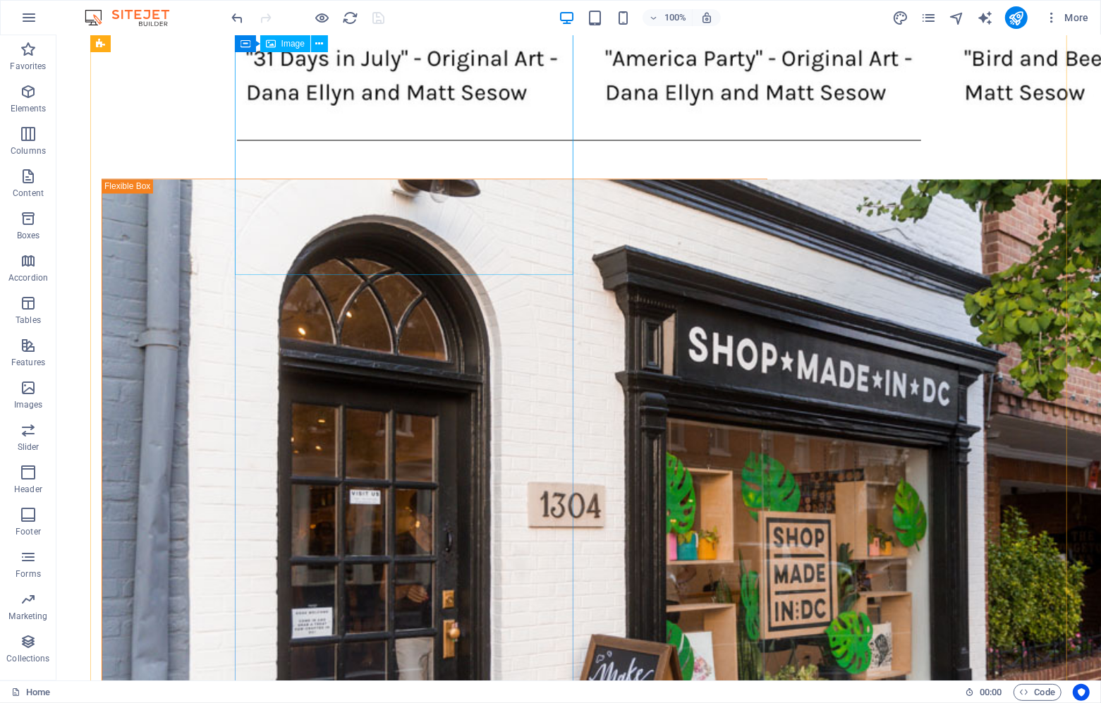
scroll to position [2041, 0]
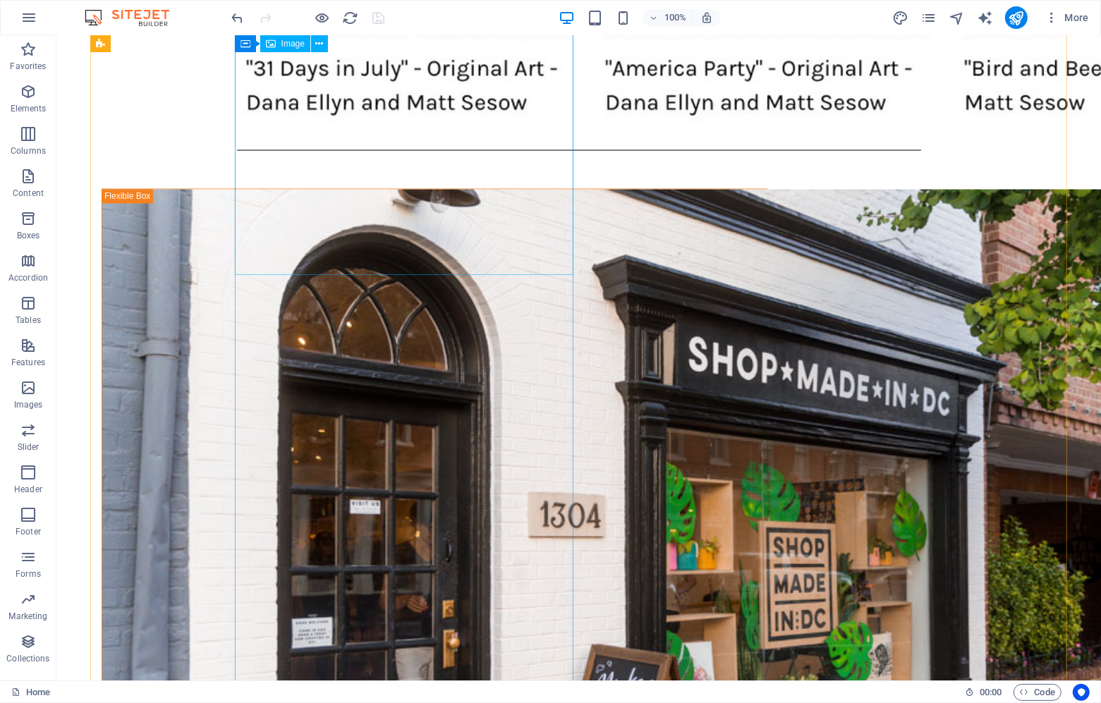
select select "px"
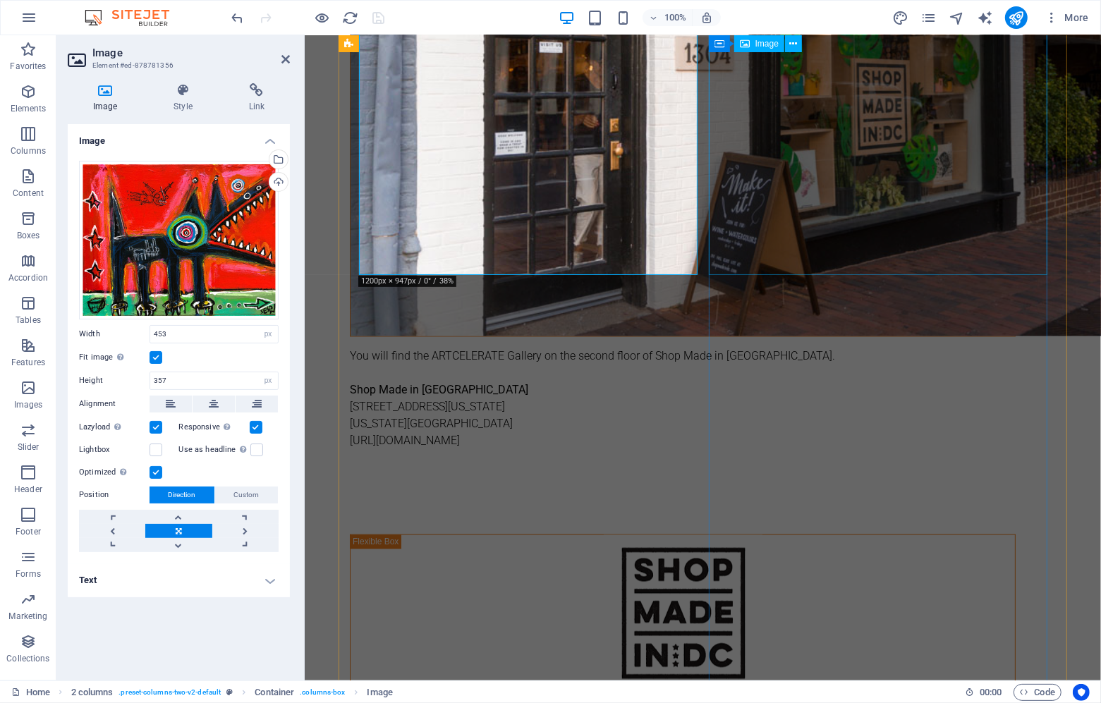
select select "px"
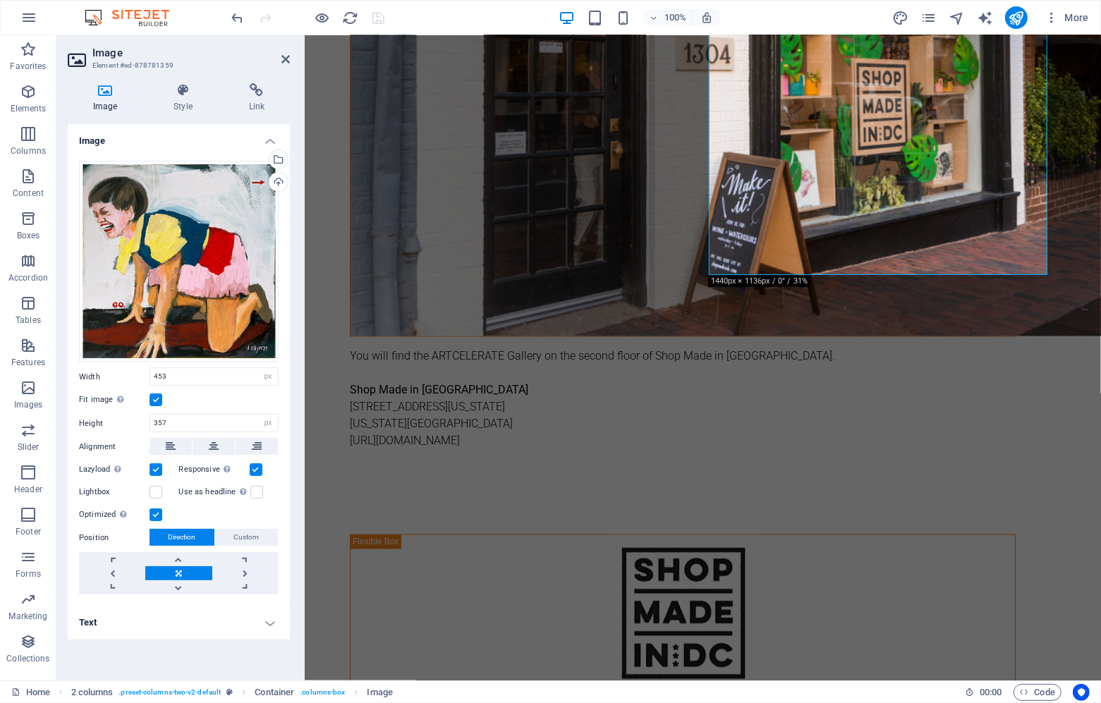
click at [154, 396] on label at bounding box center [156, 400] width 13 height 13
click at [0, 0] on input "Fit image Automatically fit image to a fixed width and height" at bounding box center [0, 0] width 0 height 0
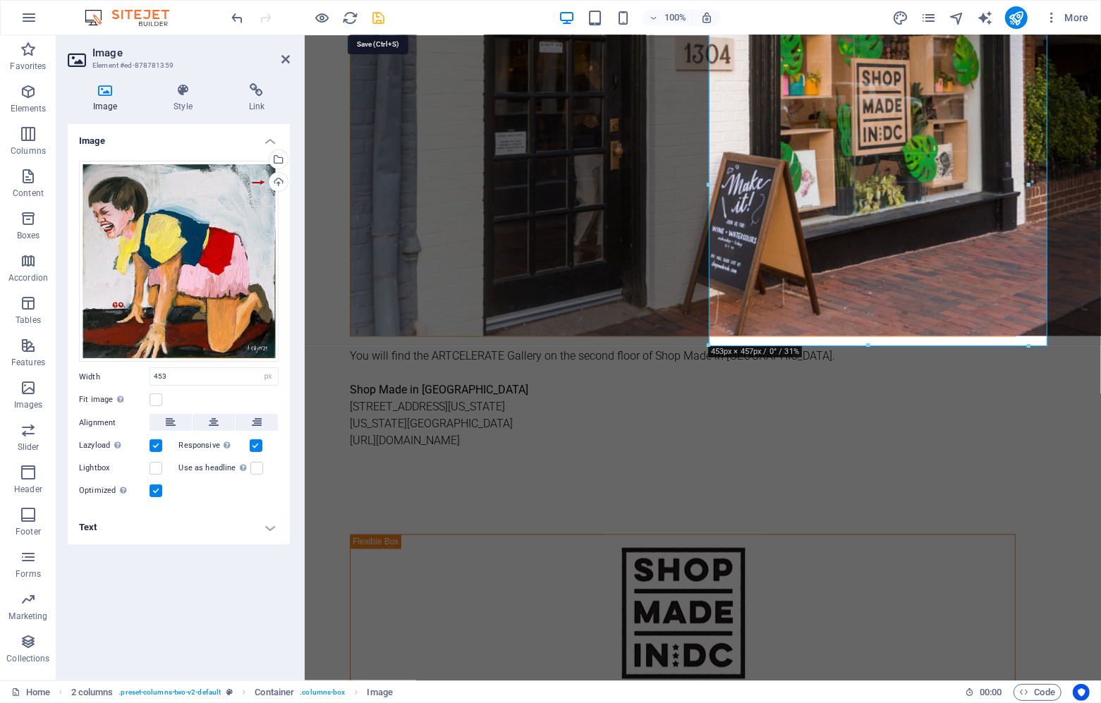
click at [373, 15] on icon "save" at bounding box center [379, 18] width 16 height 16
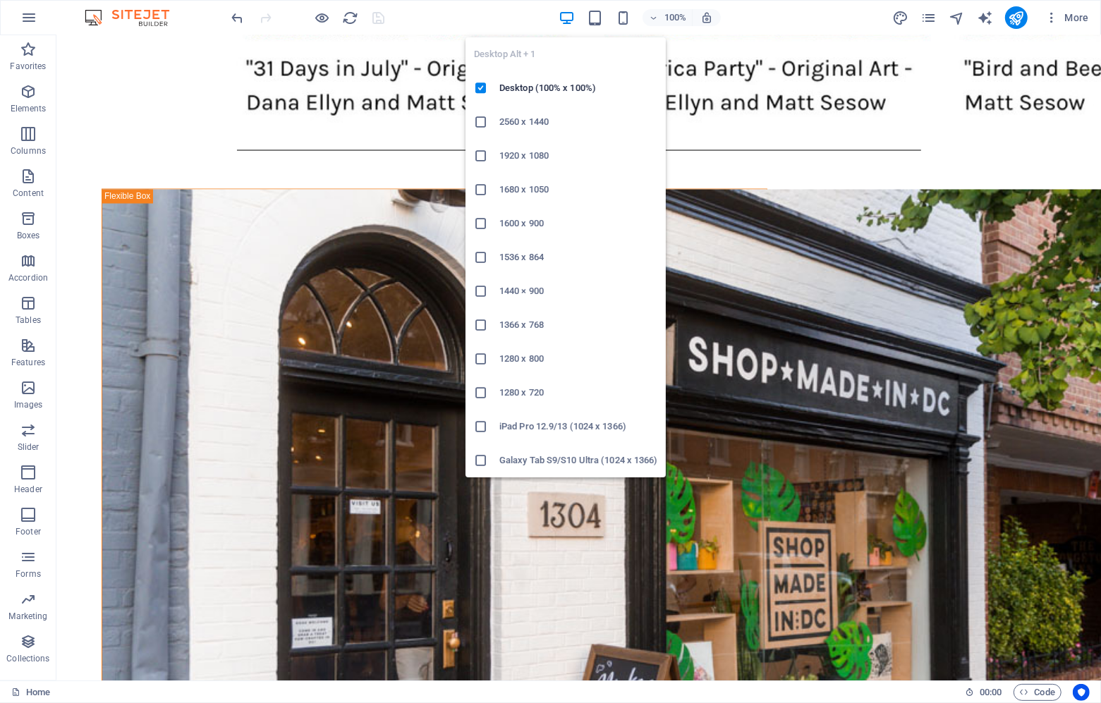
click at [565, 12] on icon "button" at bounding box center [567, 18] width 16 height 16
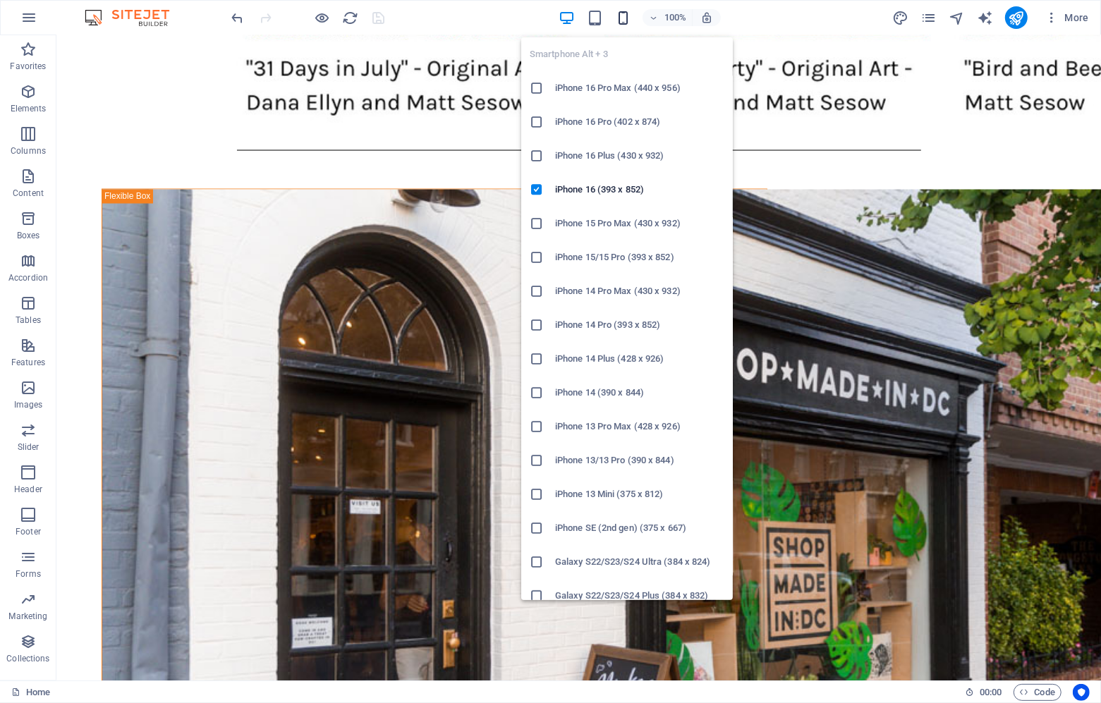
click at [629, 18] on icon "button" at bounding box center [623, 18] width 16 height 16
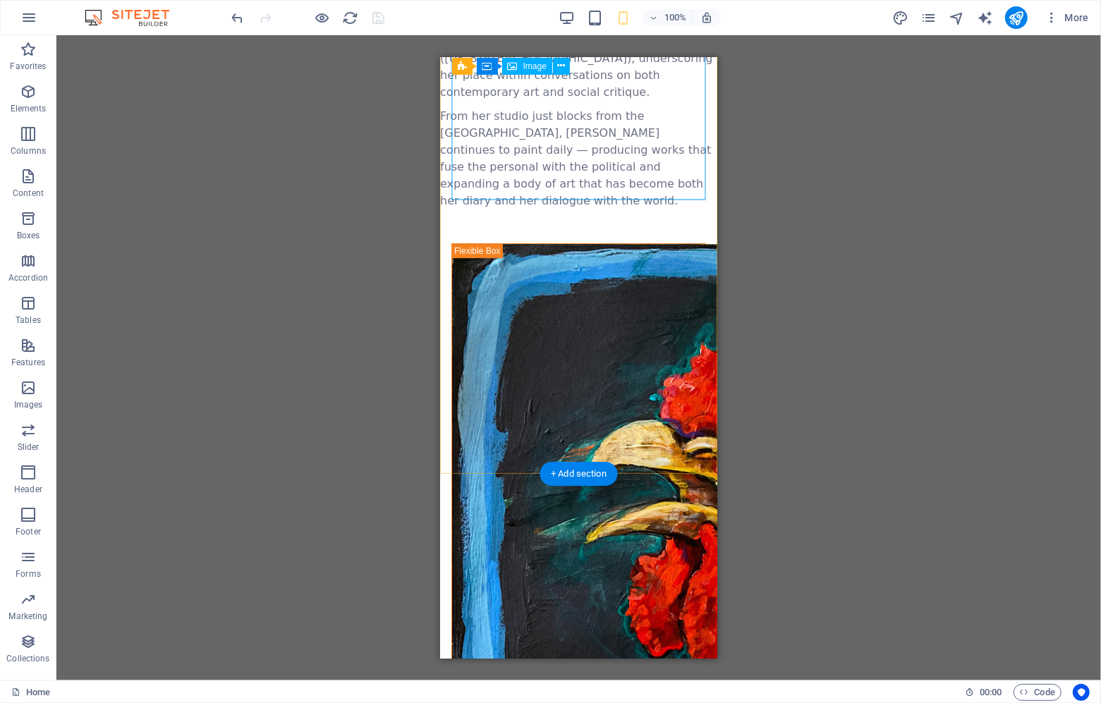
scroll to position [4120, 0]
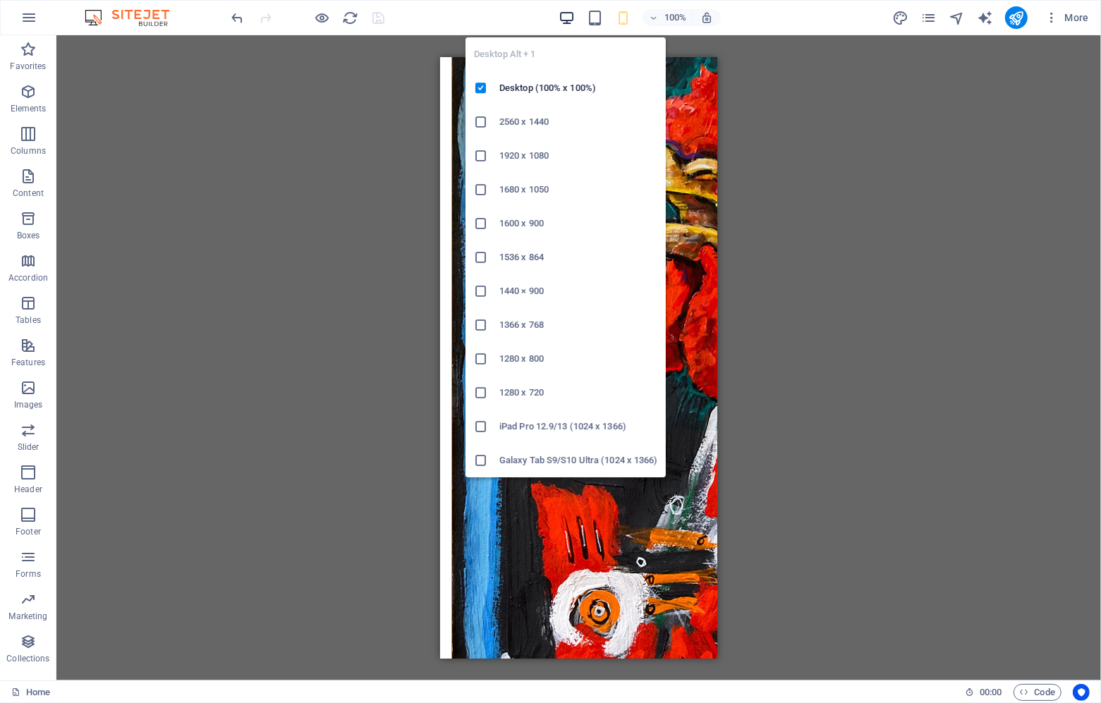
click at [566, 15] on icon "button" at bounding box center [567, 18] width 16 height 16
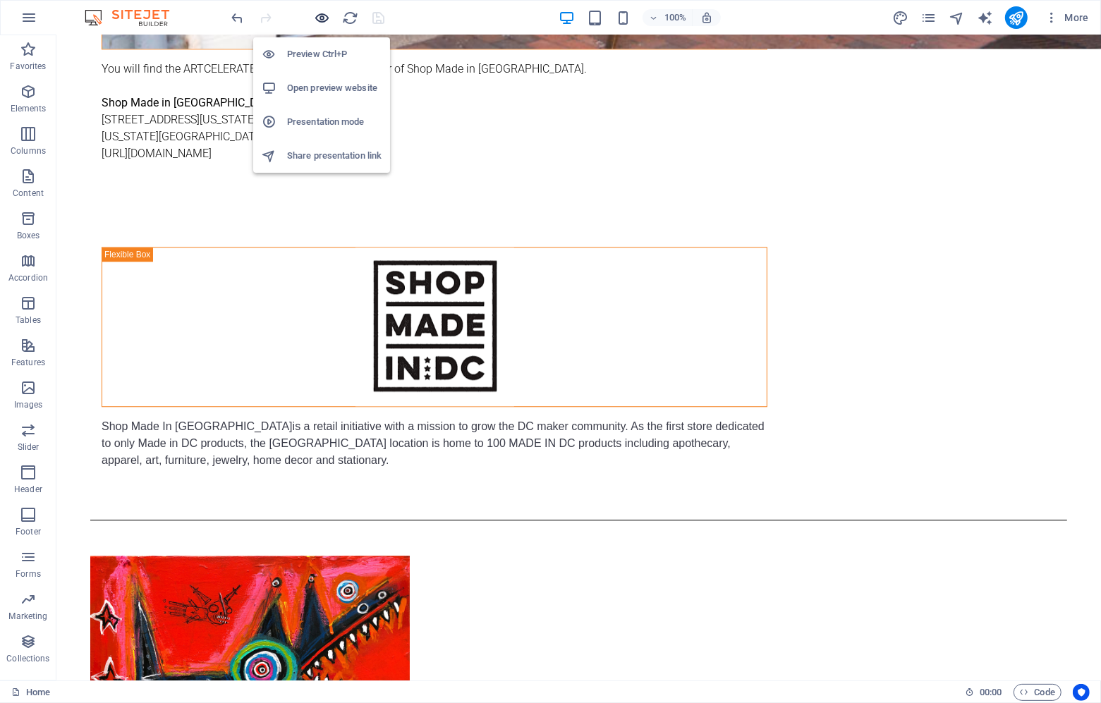
click at [321, 16] on icon "button" at bounding box center [323, 18] width 16 height 16
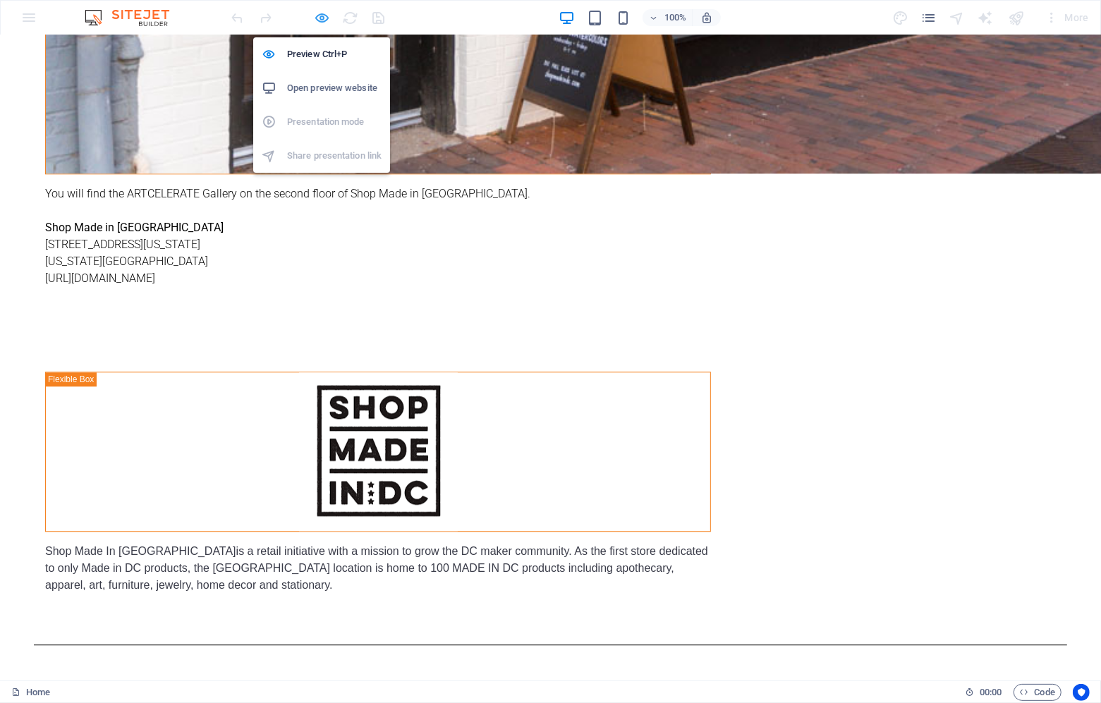
scroll to position [2878, 0]
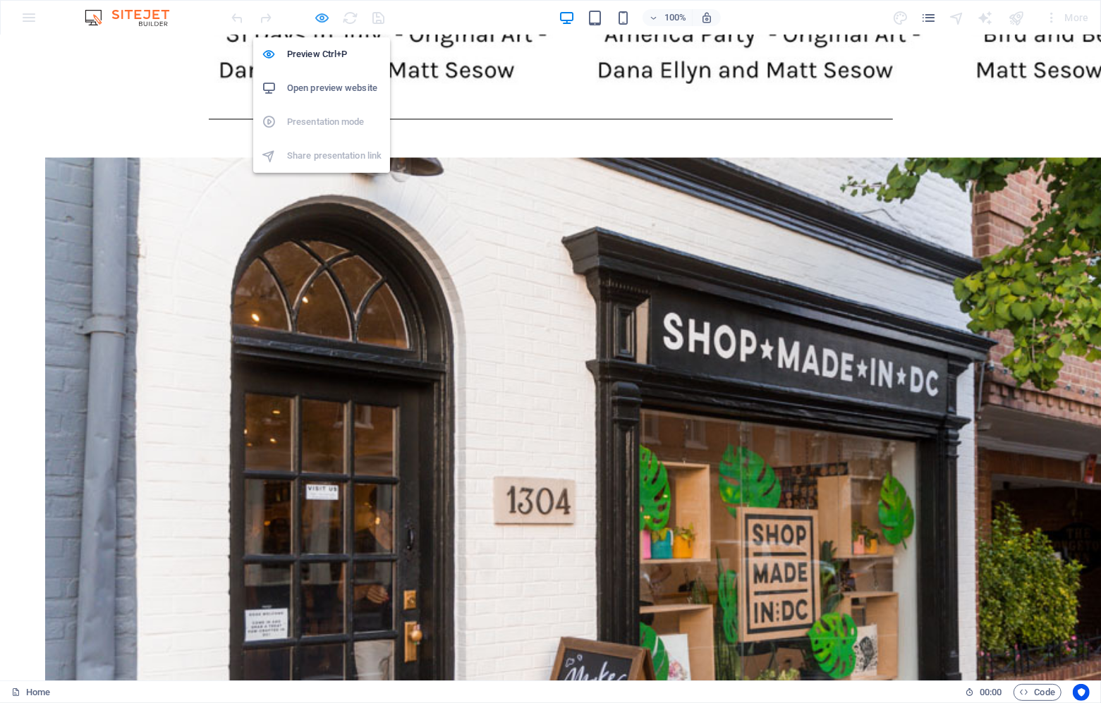
click at [322, 19] on icon "button" at bounding box center [323, 18] width 16 height 16
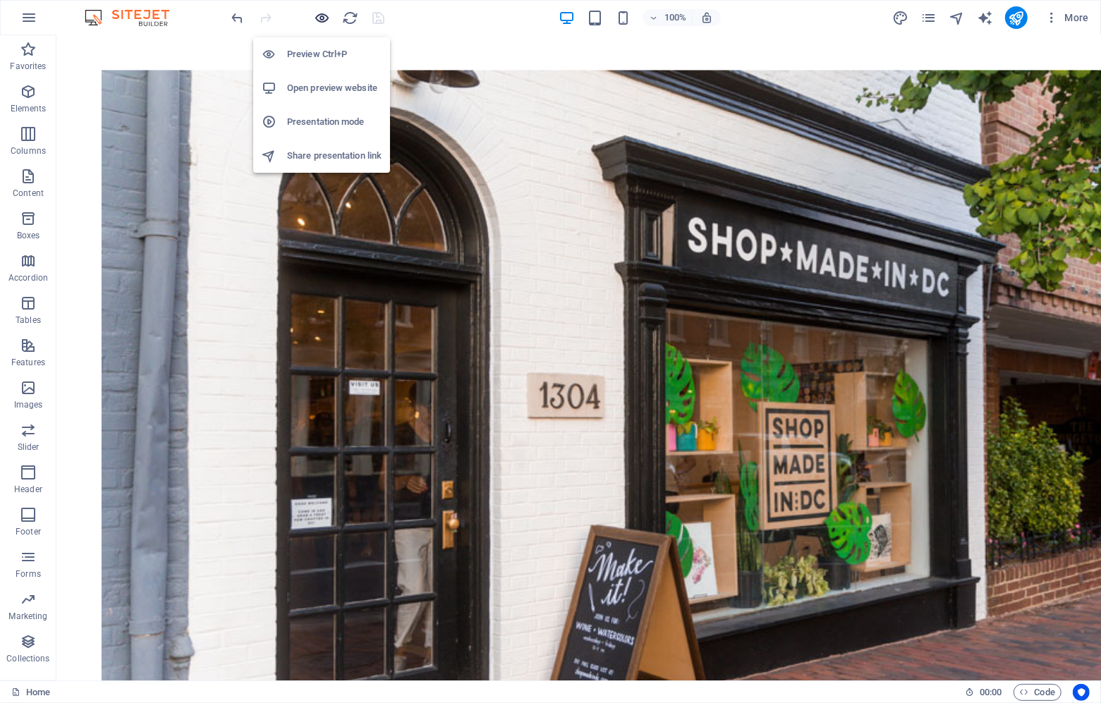
scroll to position [2160, 0]
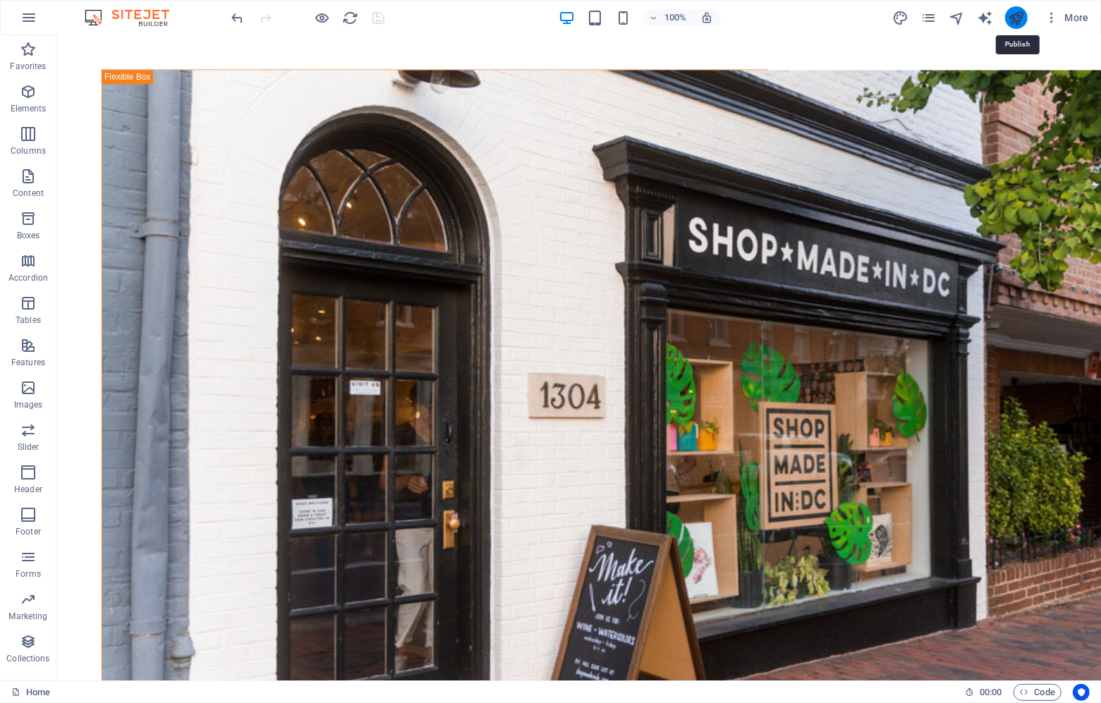
click at [1018, 13] on icon "publish" at bounding box center [1016, 18] width 16 height 16
